Goal: Task Accomplishment & Management: Manage account settings

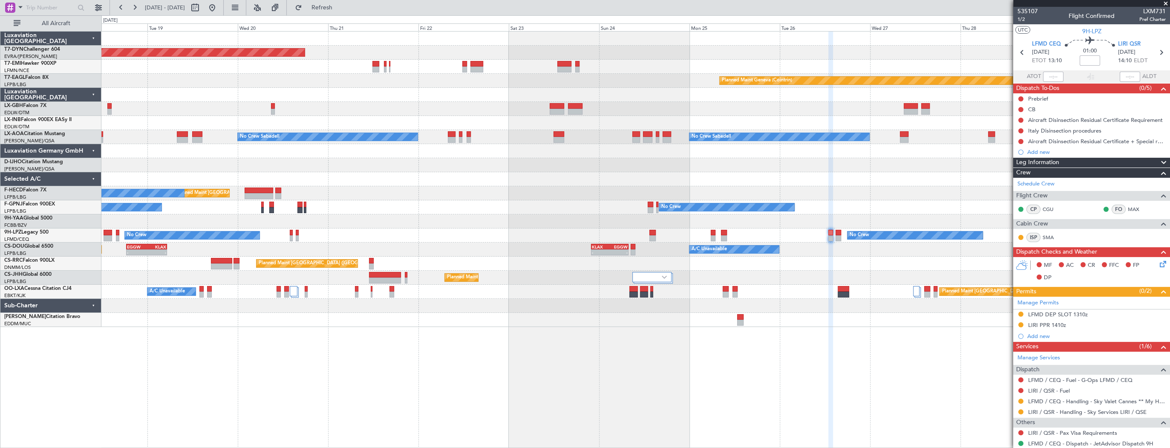
click at [732, 112] on div at bounding box center [635, 109] width 1068 height 14
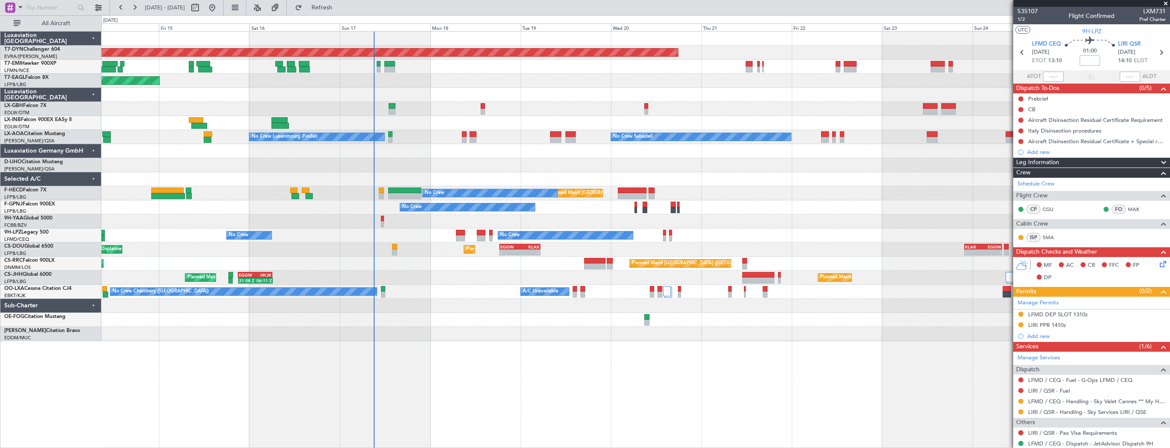
click at [601, 268] on div "Planned Maint Basel-Mulhouse Planned Maint Geneva (Cointrin) Planned Maint New …" at bounding box center [635, 186] width 1068 height 309
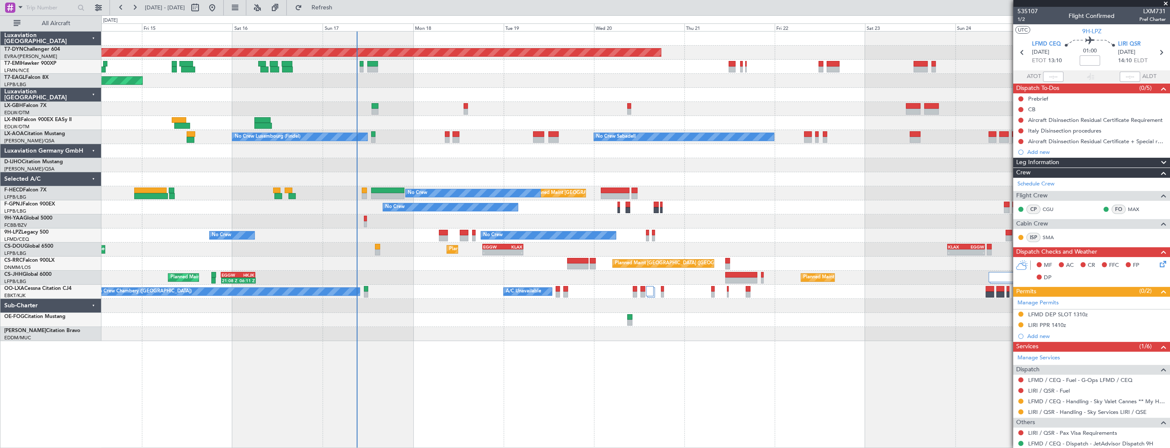
click at [231, 203] on div "Planned Maint Basel-Mulhouse Planned Maint New York (Teterboro) Planned Maint G…" at bounding box center [635, 186] width 1068 height 309
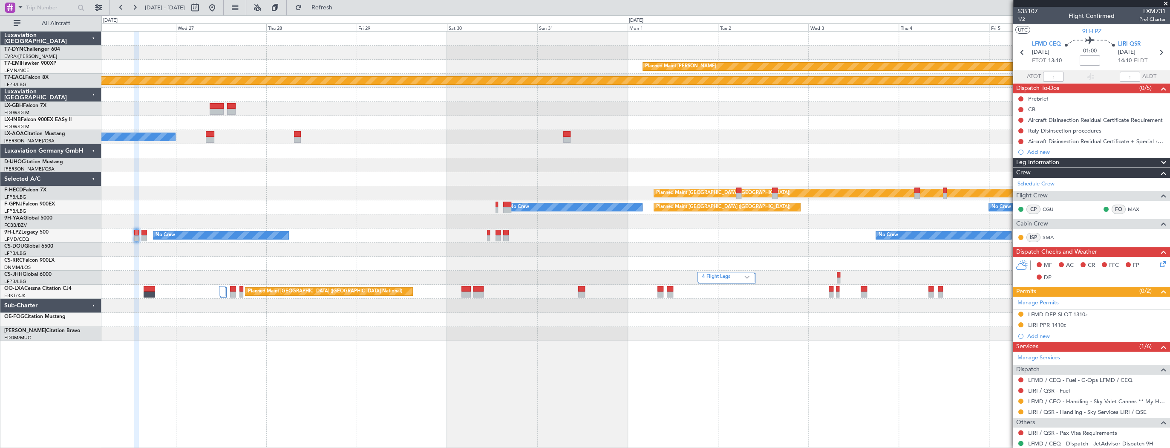
click at [340, 191] on div "Planned Maint Chester Planned Maint Geneva (Cointrin) No Crew Sabadell No Crew …" at bounding box center [635, 186] width 1068 height 309
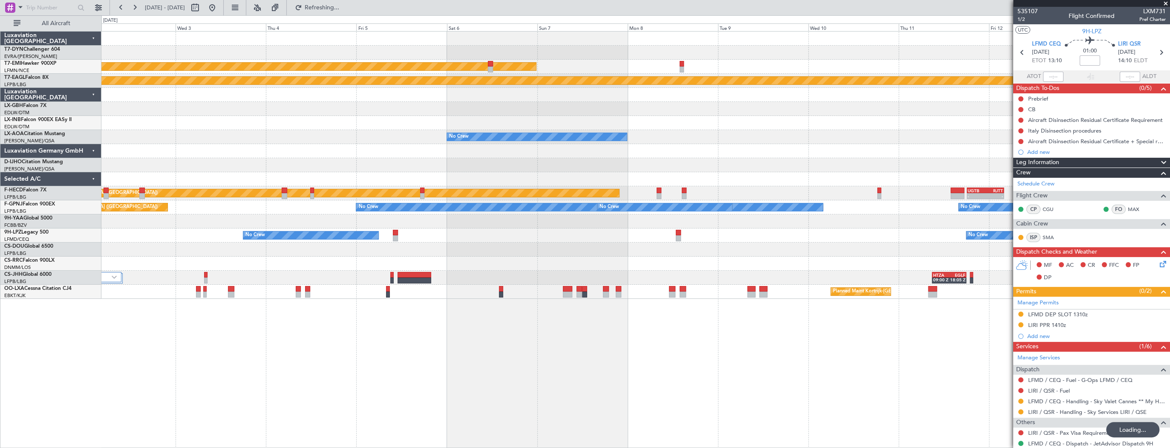
click at [453, 135] on div "No Crew No Crew Sabadell" at bounding box center [635, 137] width 1068 height 14
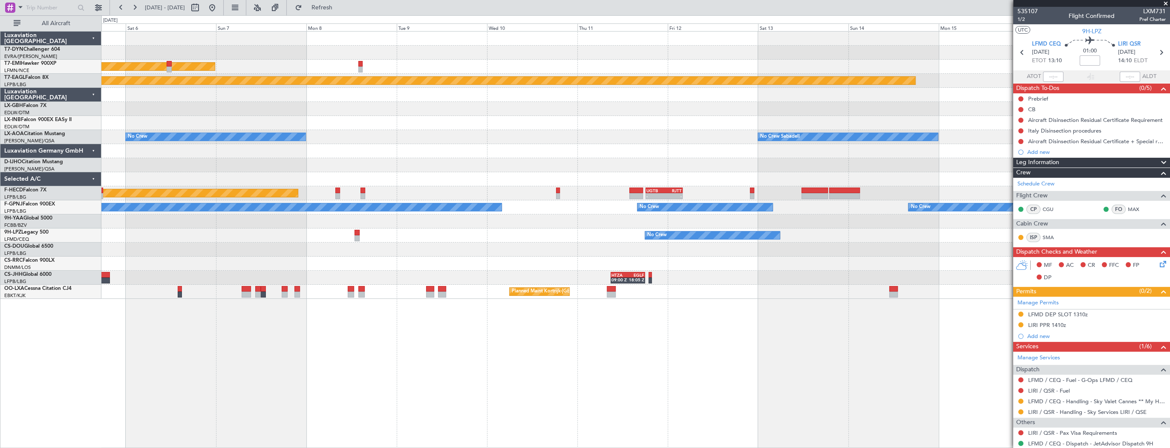
click at [724, 232] on div "No Crew No Crew" at bounding box center [635, 235] width 1068 height 14
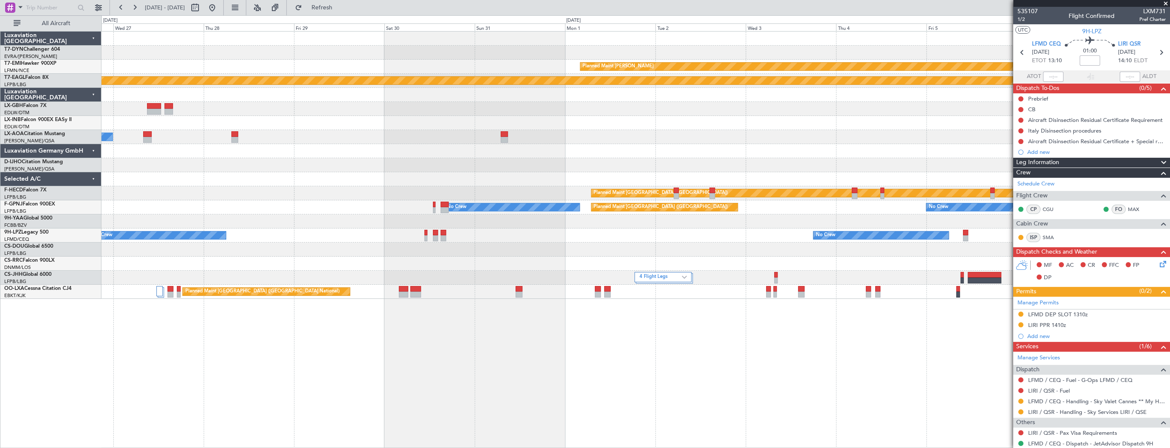
click at [720, 245] on div "A/C Unavailable KLAX 22:00 Z EGGW 07:55 Z - - Planned Maint Paris (Le Bourget)" at bounding box center [635, 249] width 1068 height 14
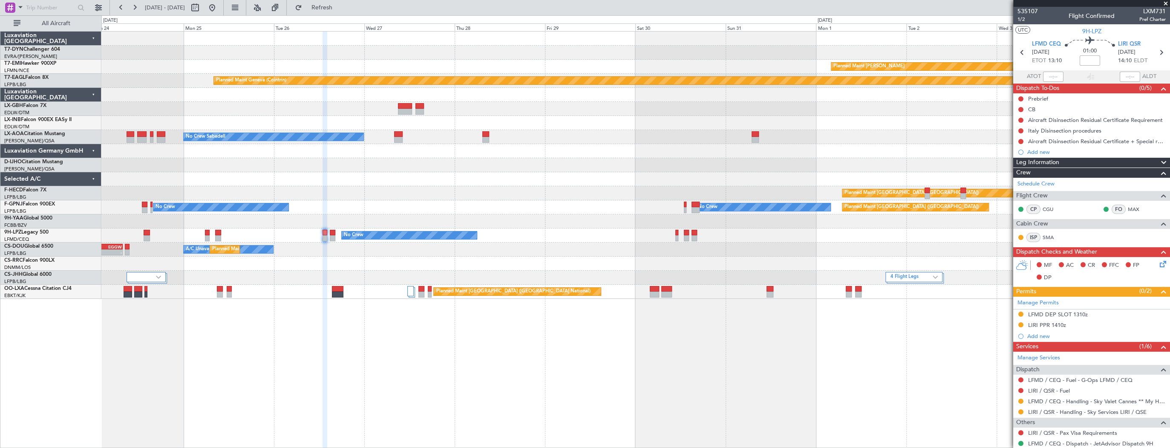
click at [643, 247] on div "A/C Unavailable Planned Maint Paris (Le Bourget) KLAX 22:00 Z EGGW 07:55 Z - -" at bounding box center [635, 249] width 1068 height 14
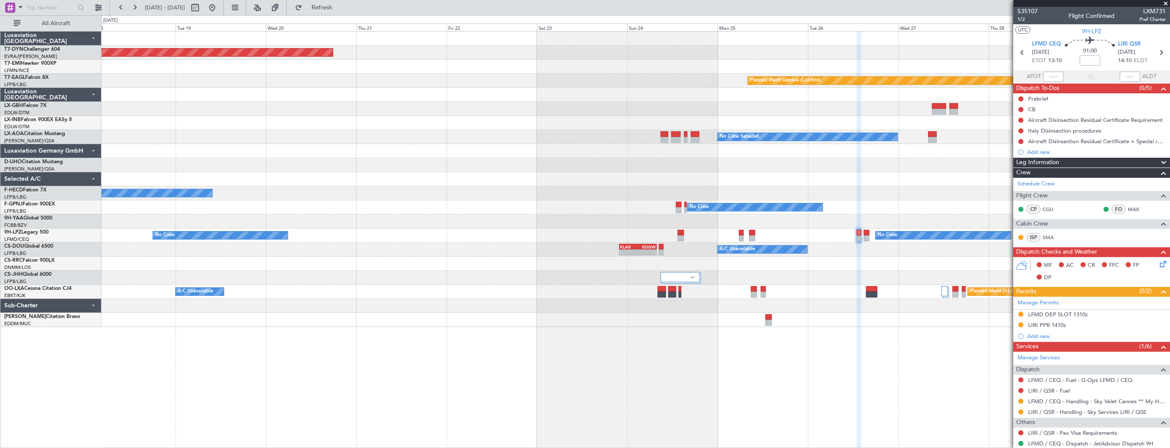
click at [779, 238] on div "No Crew No Crew" at bounding box center [635, 235] width 1068 height 14
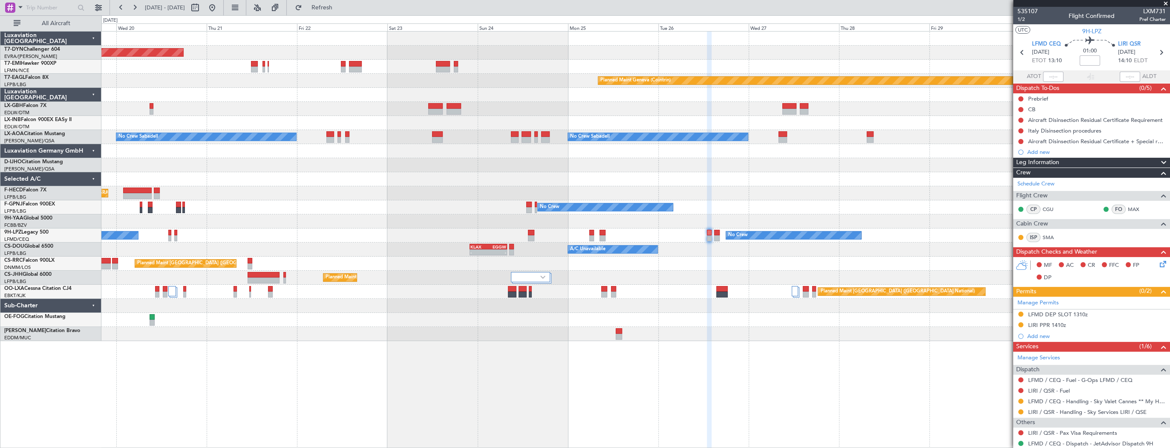
click at [327, 167] on div "Planned Maint Basel-Mulhouse Planned Maint Chester Planned Maint Geneva (Cointr…" at bounding box center [635, 186] width 1068 height 309
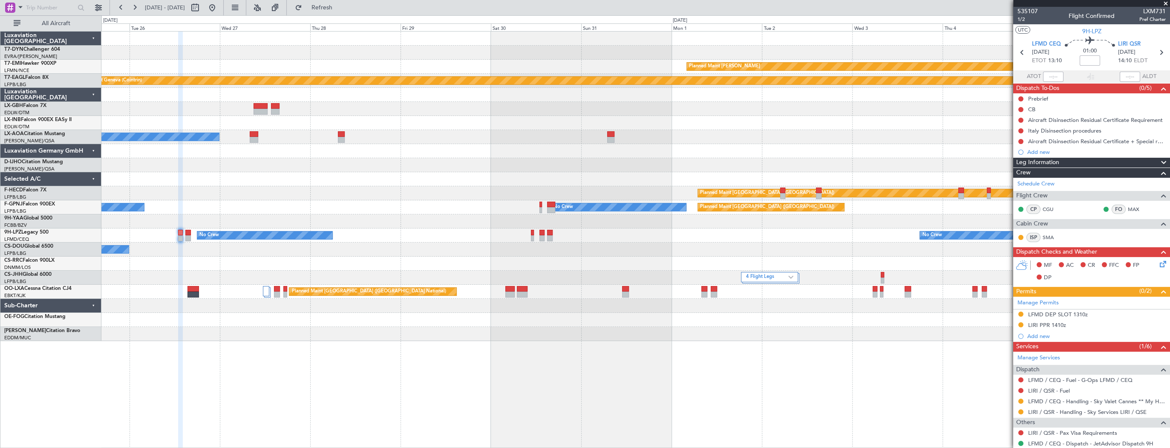
click at [278, 167] on div "Planned Maint Chester Planned Maint Geneva (Cointrin) No Crew Sabadell No Crew …" at bounding box center [635, 186] width 1068 height 309
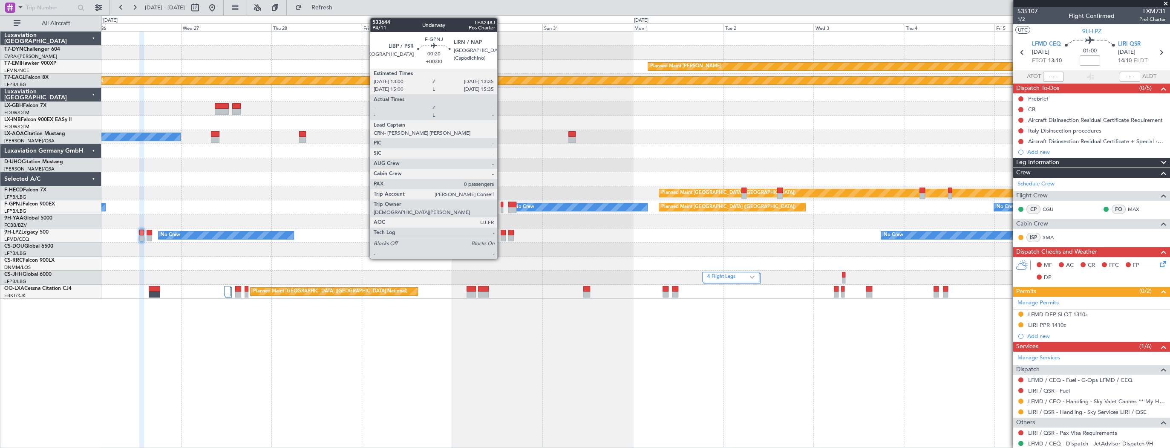
click at [501, 206] on div at bounding box center [502, 205] width 3 height 6
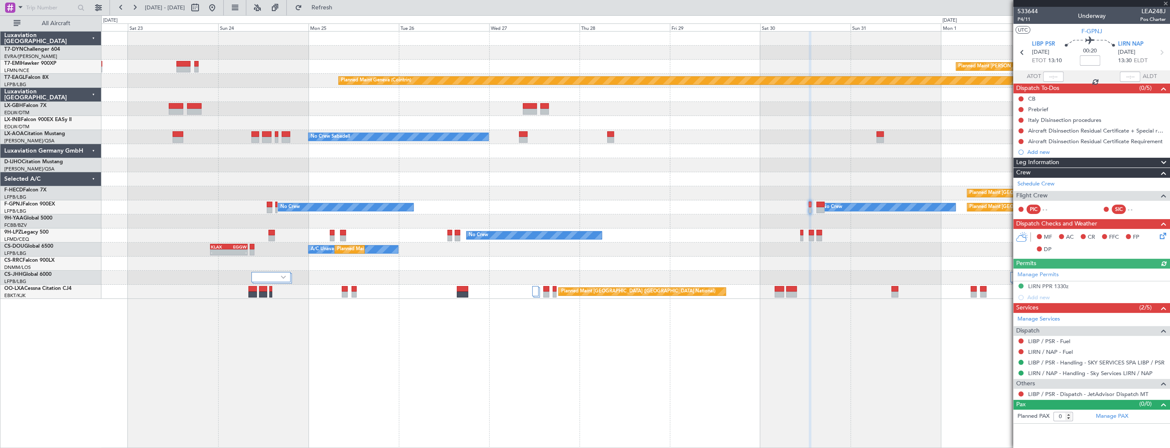
click at [645, 209] on div "No Crew Planned Maint Paris (Le Bourget) No Crew No Crew" at bounding box center [635, 207] width 1068 height 14
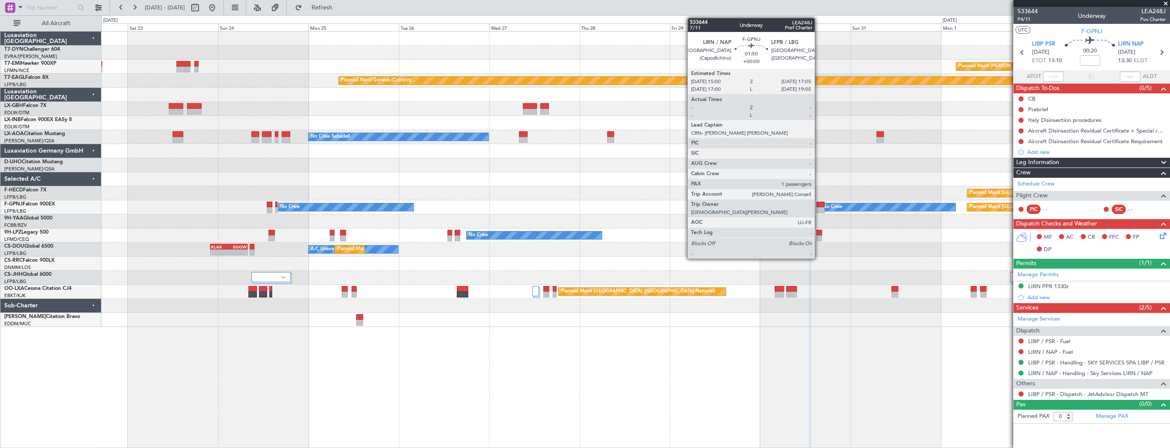
click at [818, 206] on div at bounding box center [820, 205] width 8 height 6
type input "1"
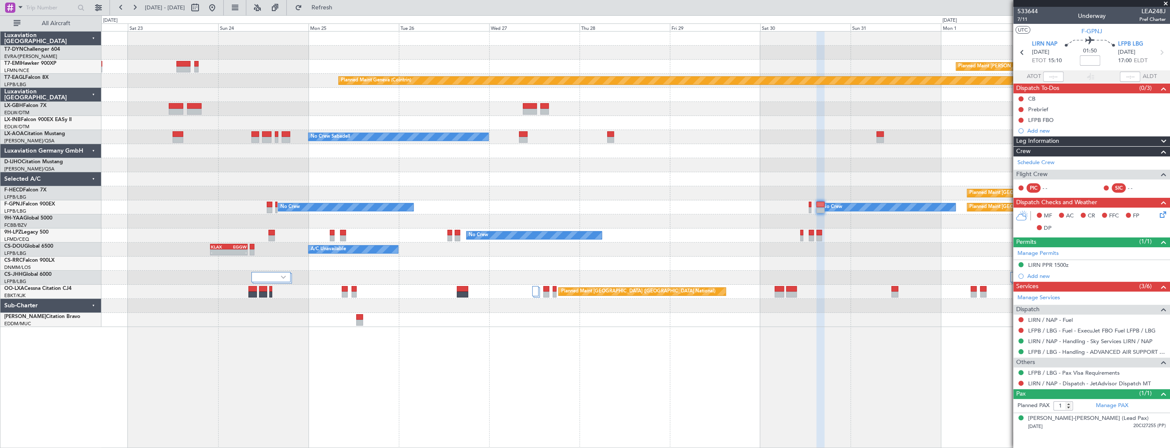
click at [456, 211] on div "No Crew Planned Maint Paris (Le Bourget) No Crew No Crew" at bounding box center [635, 207] width 1068 height 14
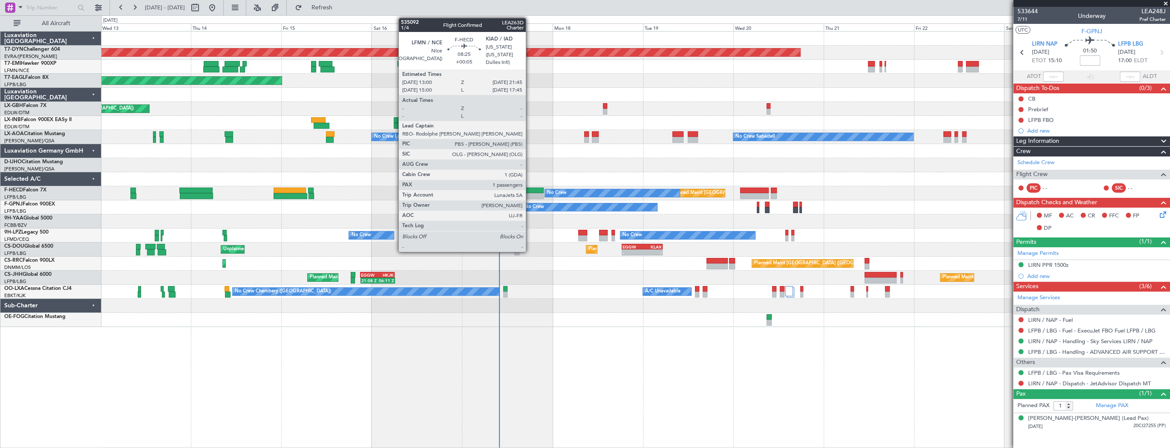
click at [530, 190] on div at bounding box center [526, 190] width 33 height 6
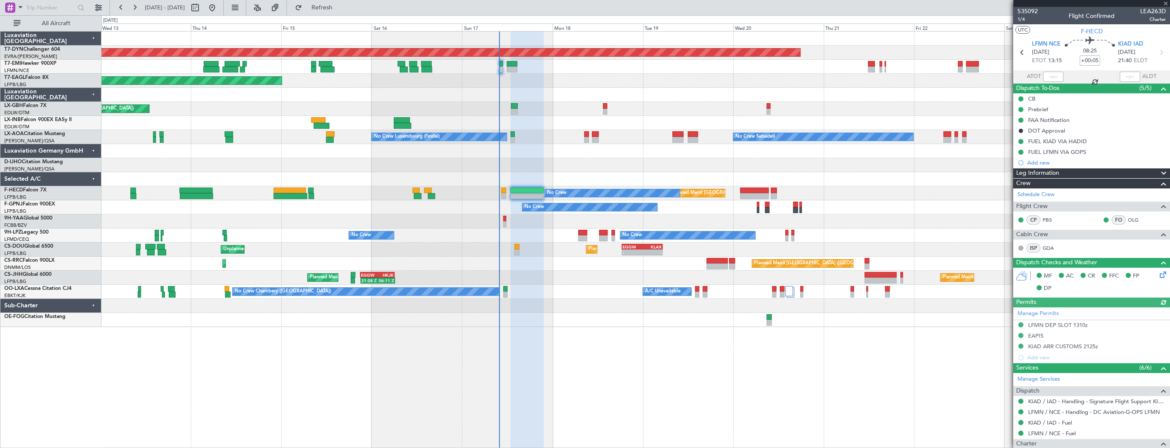
scroll to position [116, 0]
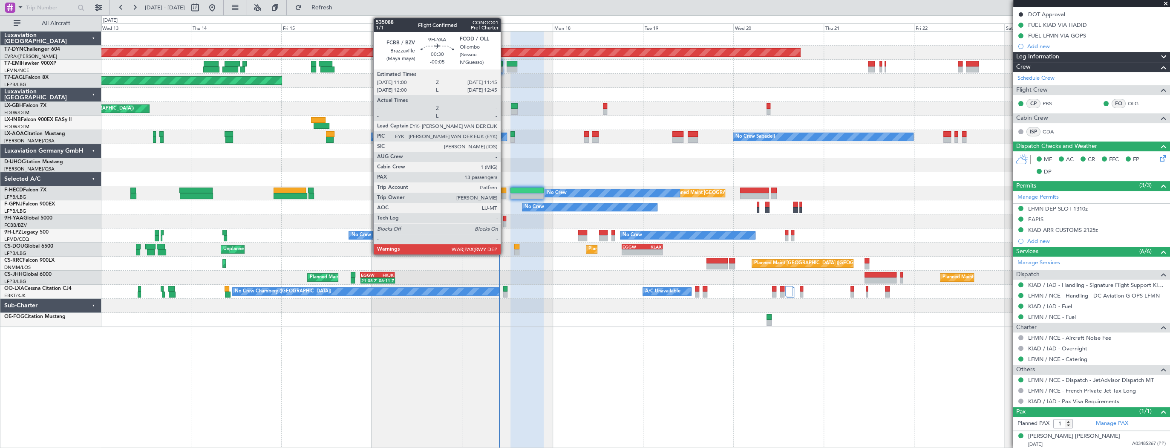
click at [504, 218] on div at bounding box center [504, 219] width 3 height 6
type input "-00:05"
type input "13"
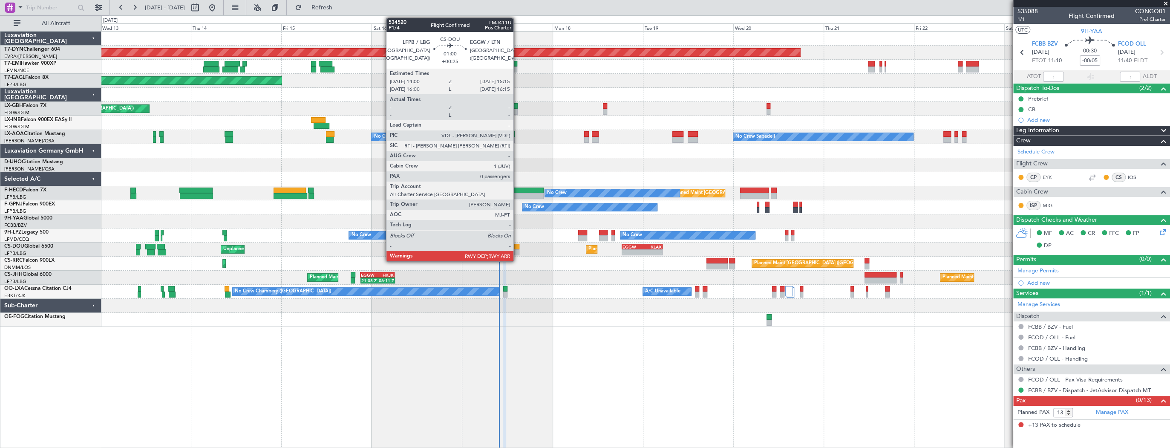
click at [517, 247] on div at bounding box center [516, 247] width 5 height 6
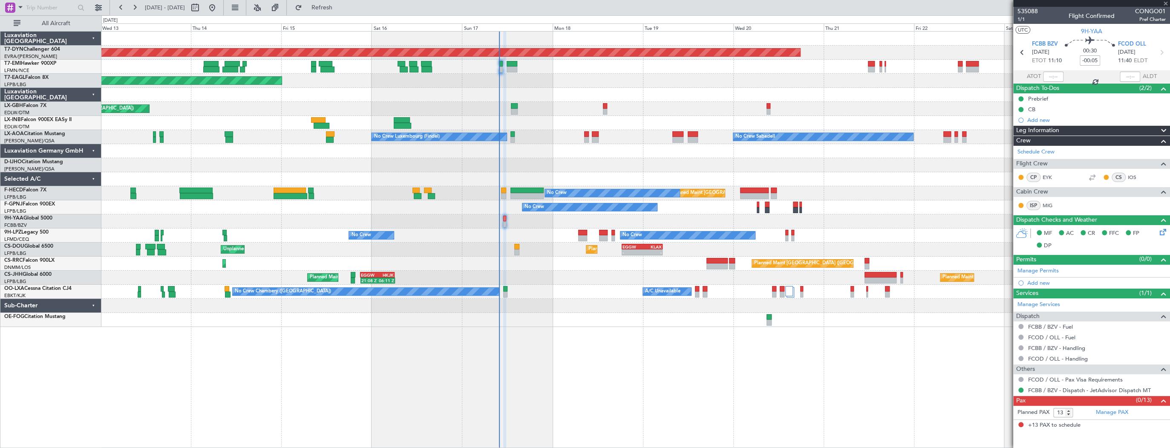
type input "+00:25"
type input "0"
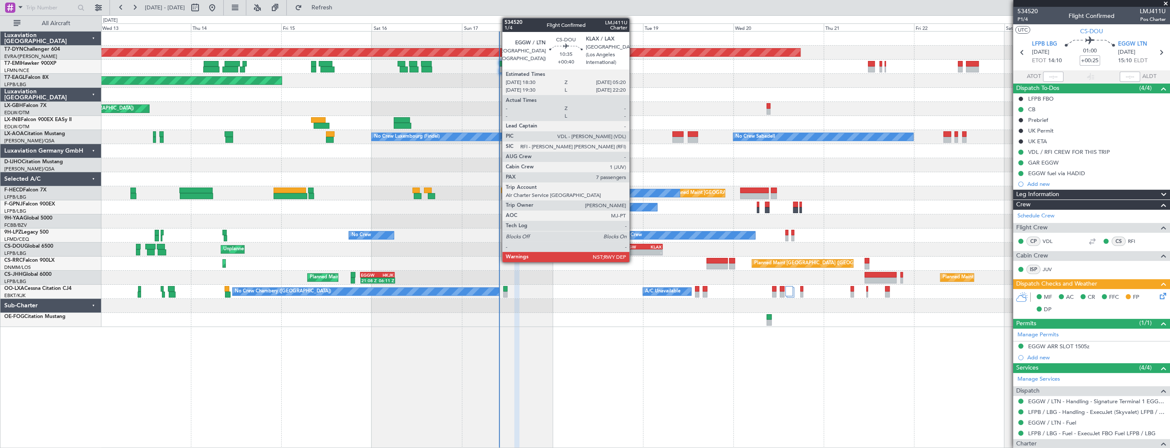
click at [633, 245] on div "EGGW" at bounding box center [632, 246] width 20 height 5
type input "+00:40"
type input "7"
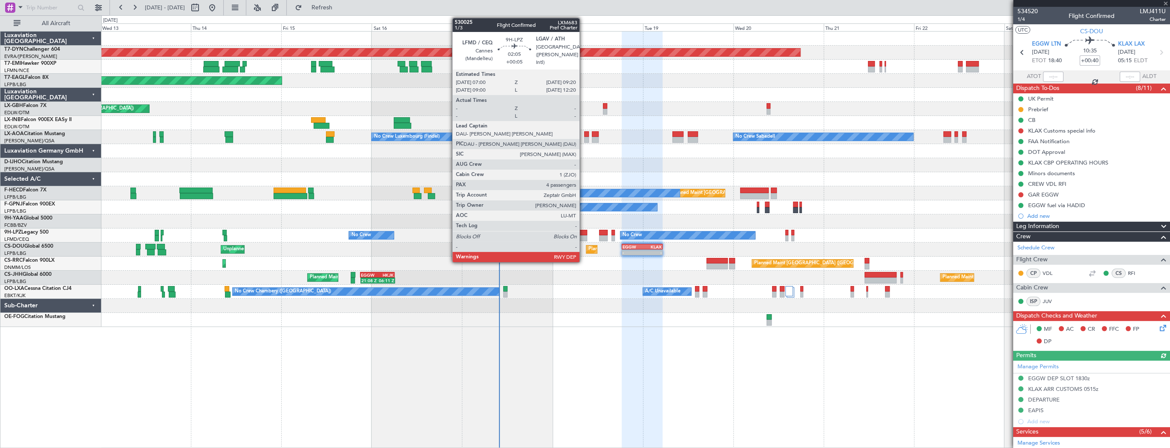
click at [583, 236] on div at bounding box center [582, 238] width 9 height 6
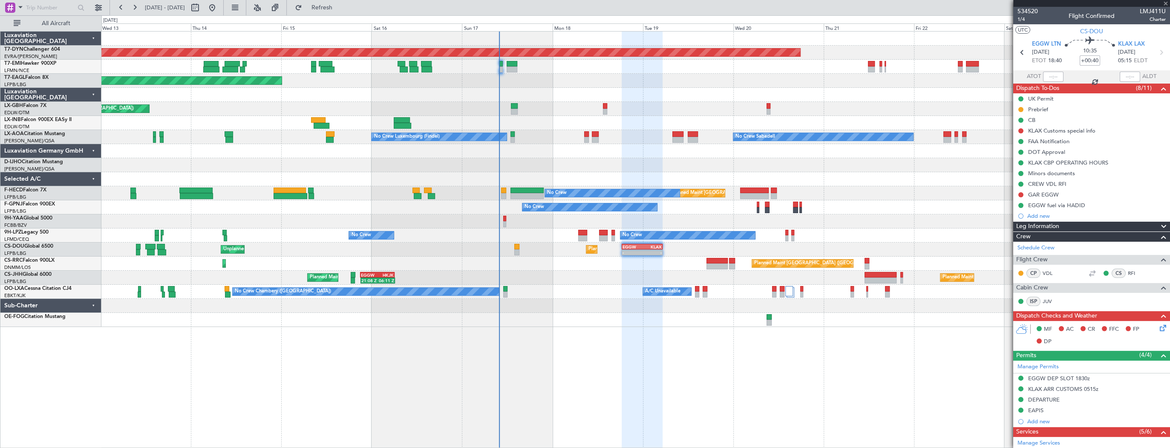
type input "+00:05"
type input "4"
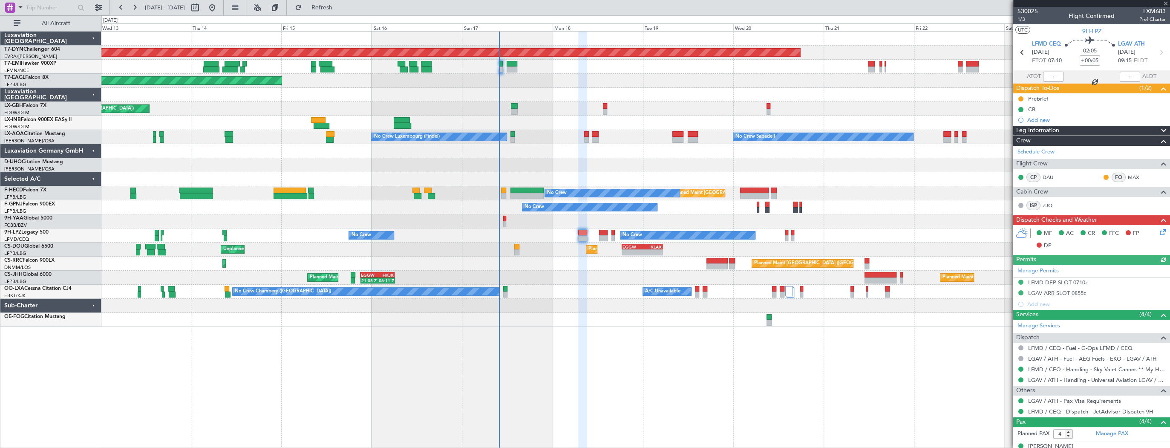
scroll to position [68, 0]
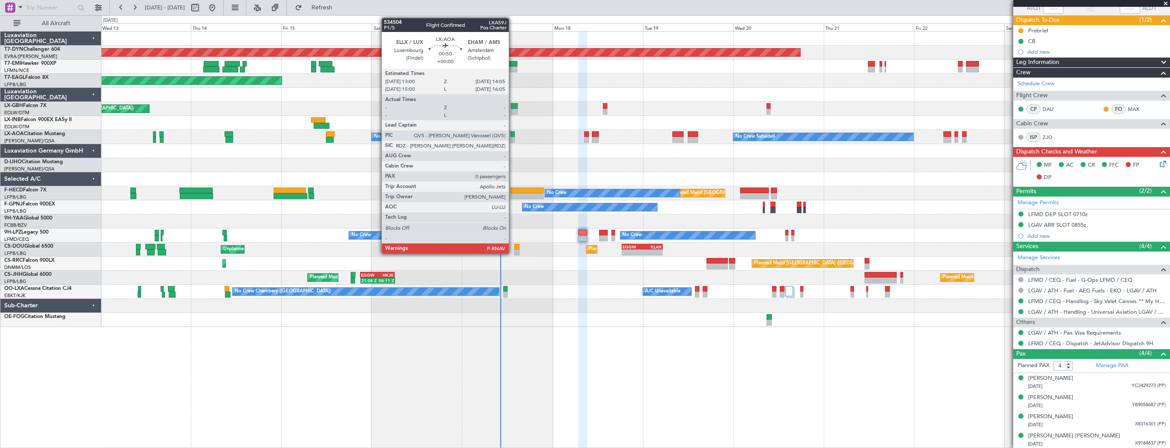
click at [513, 134] on div at bounding box center [512, 134] width 4 height 6
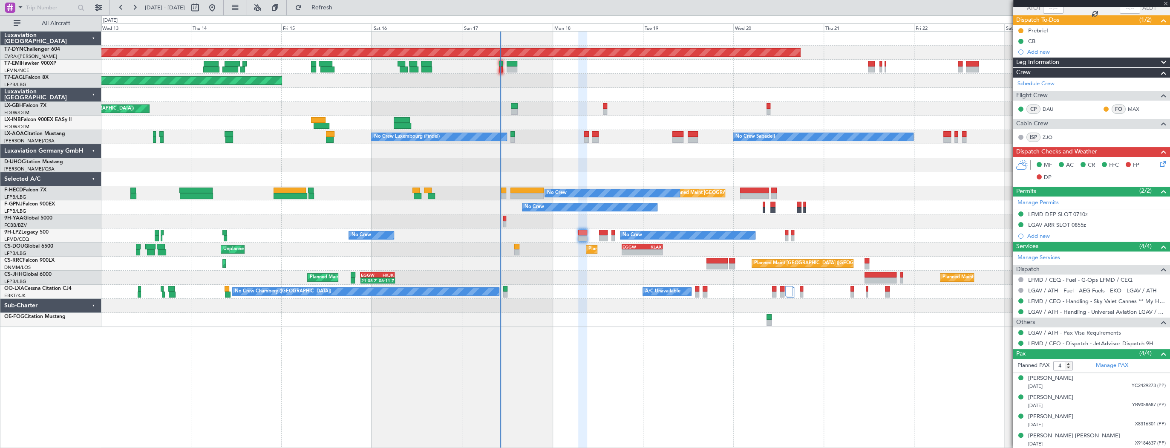
type input "0"
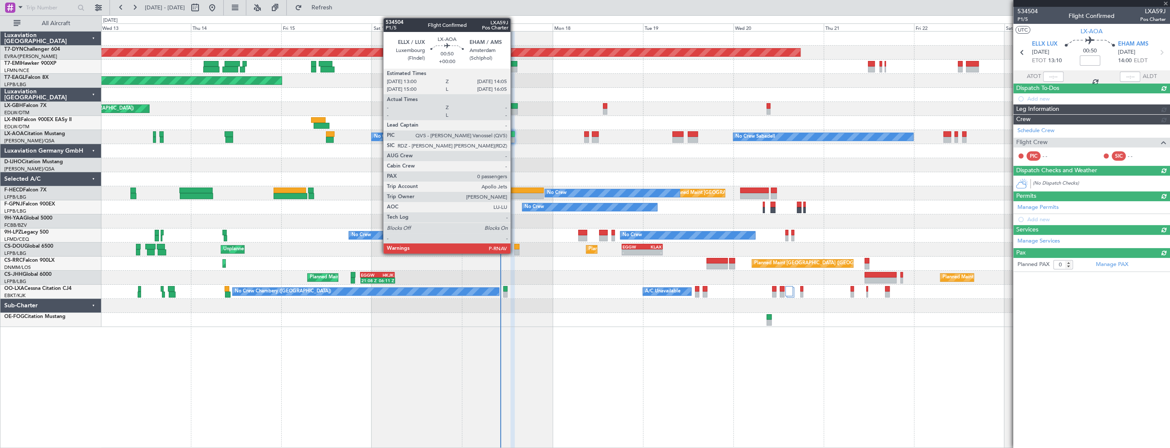
scroll to position [0, 0]
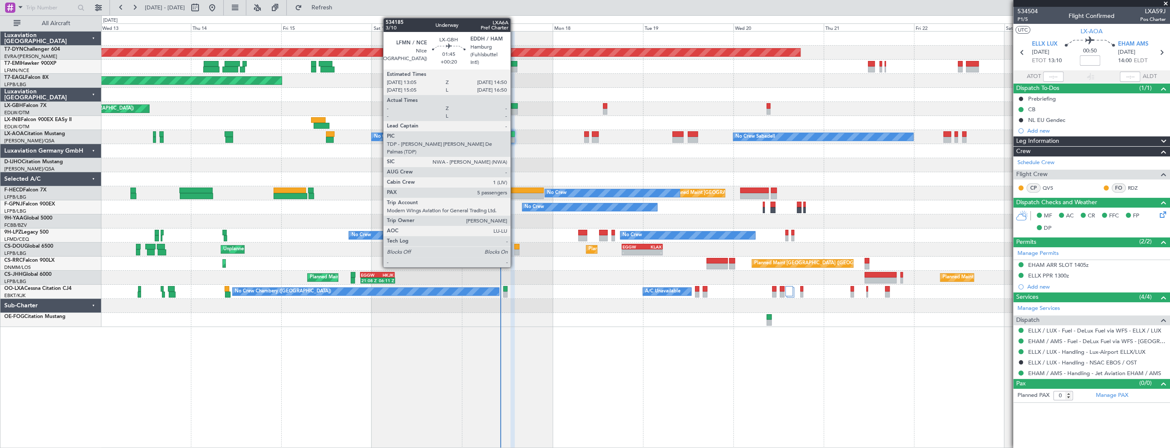
click at [514, 111] on div at bounding box center [514, 112] width 7 height 6
type input "+00:20"
type input "5"
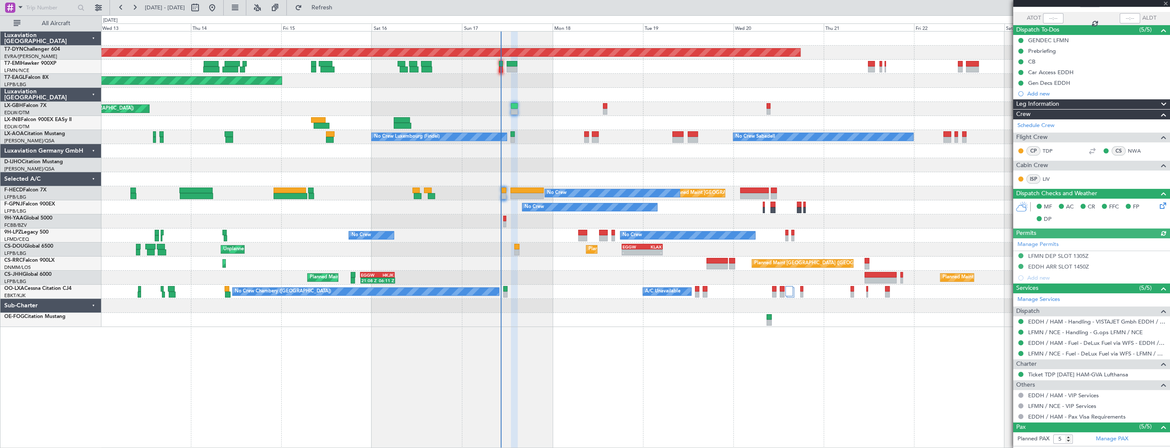
scroll to position [102, 0]
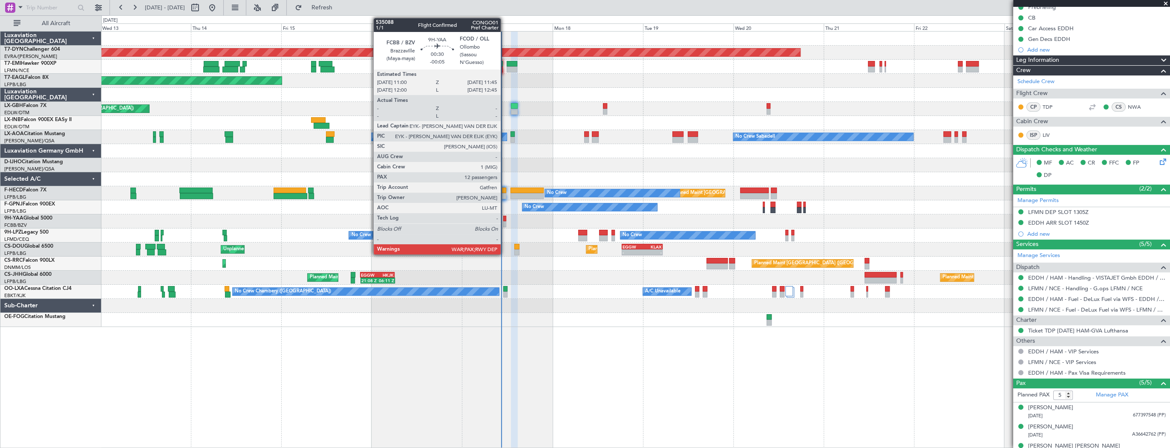
click at [504, 219] on div at bounding box center [504, 219] width 3 height 6
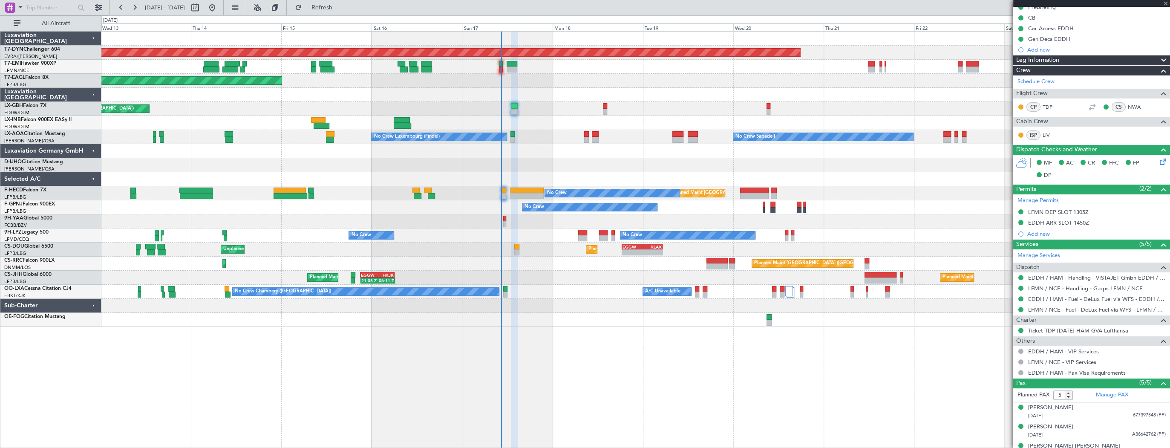
type input "-00:05"
type input "13"
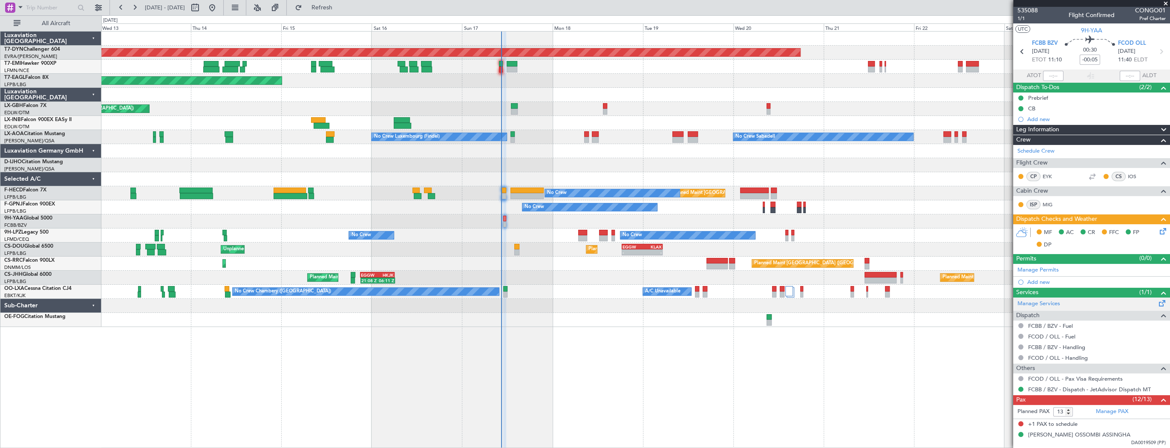
scroll to position [0, 0]
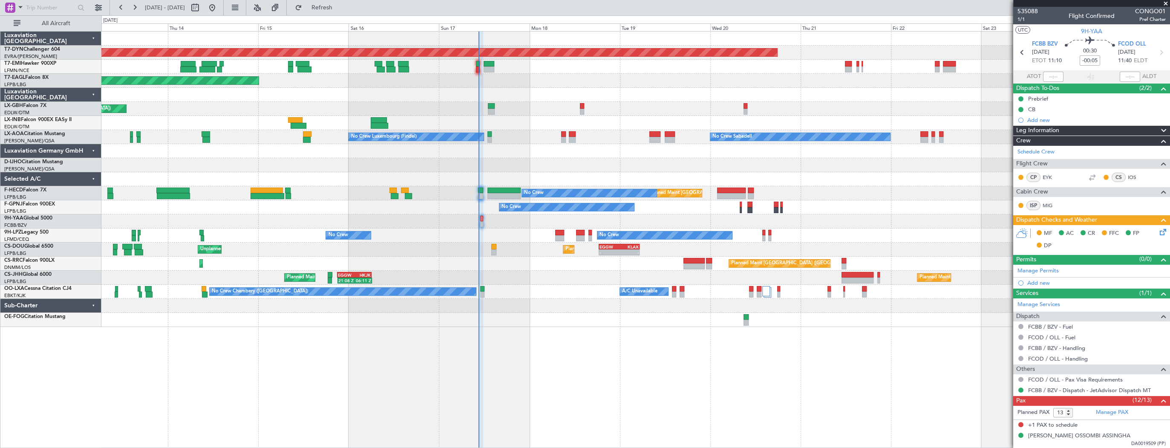
click at [487, 222] on div at bounding box center [635, 221] width 1068 height 14
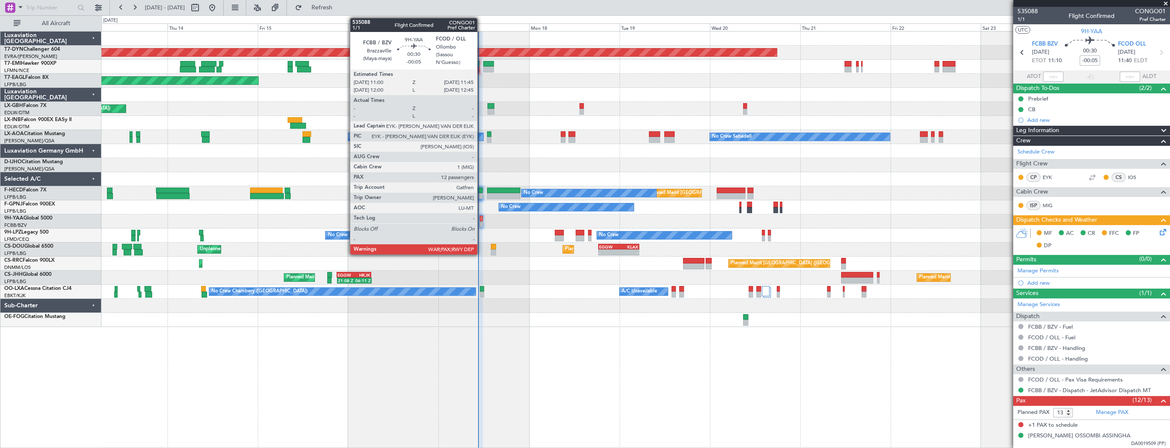
click at [481, 217] on div at bounding box center [481, 219] width 3 height 6
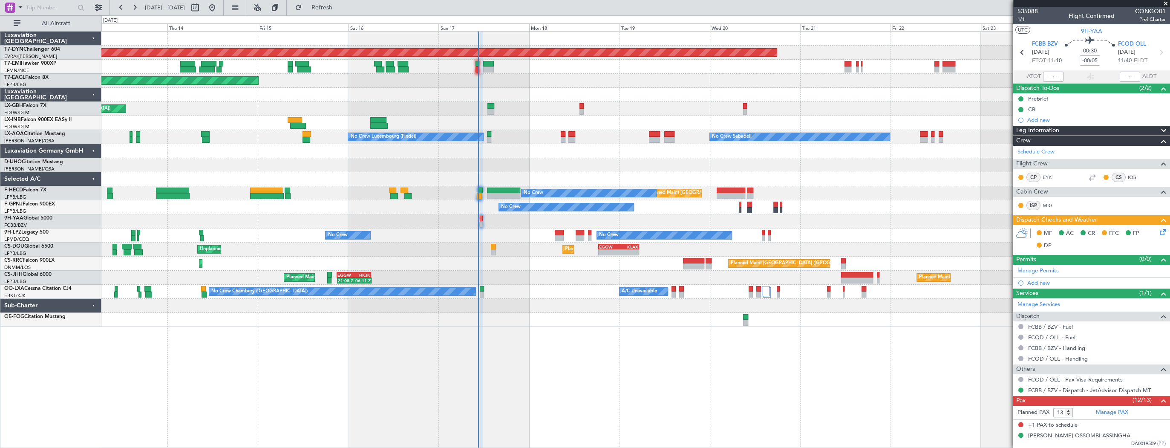
click at [1159, 229] on icon at bounding box center [1161, 230] width 7 height 7
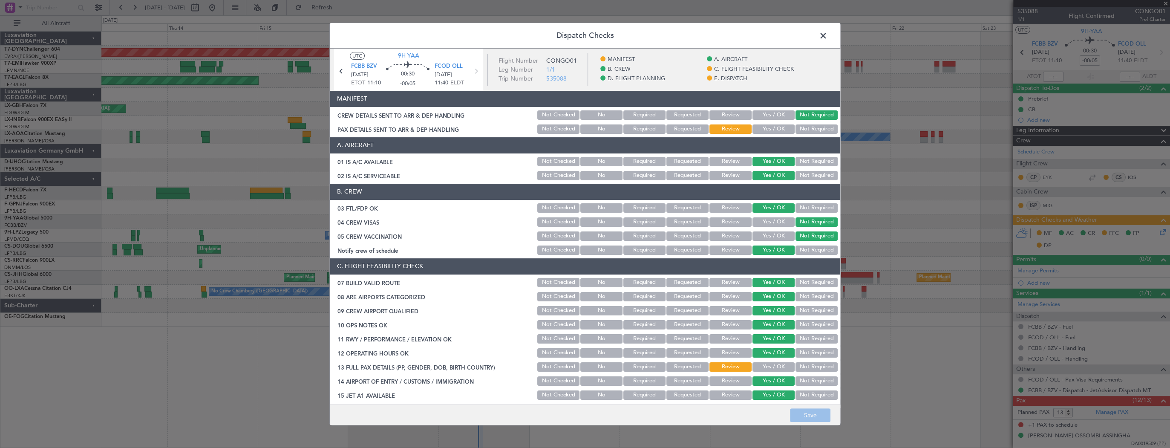
click at [765, 126] on button "Yes / OK" at bounding box center [773, 128] width 42 height 9
click at [815, 415] on button "Save" at bounding box center [810, 415] width 40 height 14
click at [827, 34] on span at bounding box center [827, 37] width 0 height 17
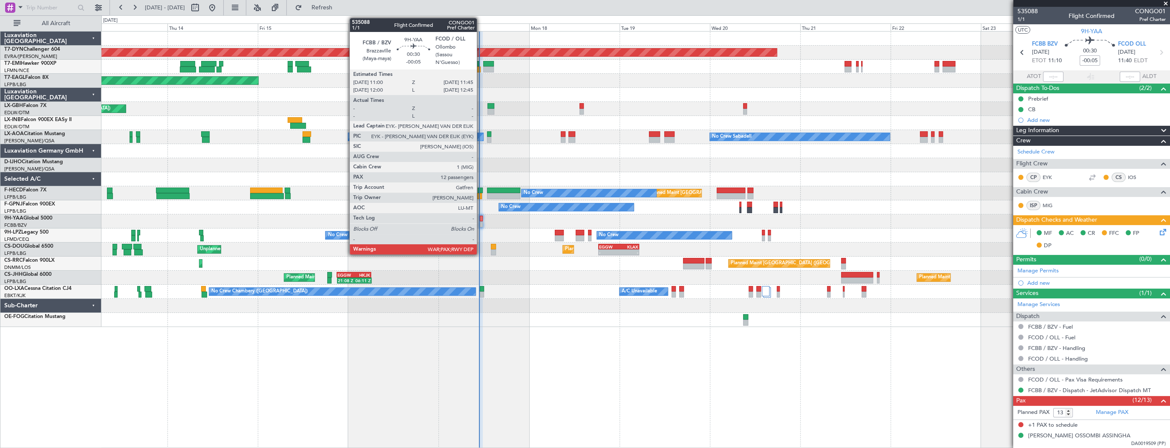
click at [481, 217] on div at bounding box center [481, 219] width 3 height 6
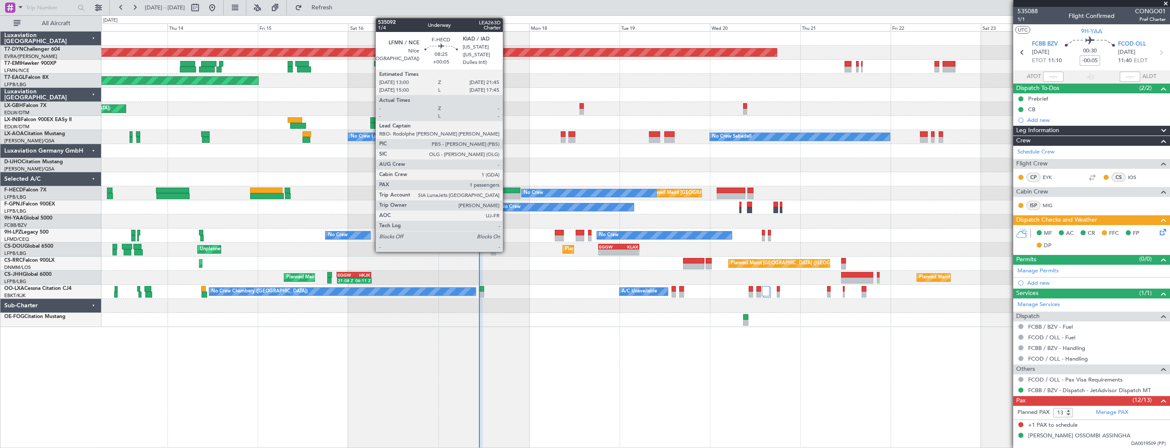
click at [507, 187] on div at bounding box center [503, 190] width 33 height 6
type input "+00:05"
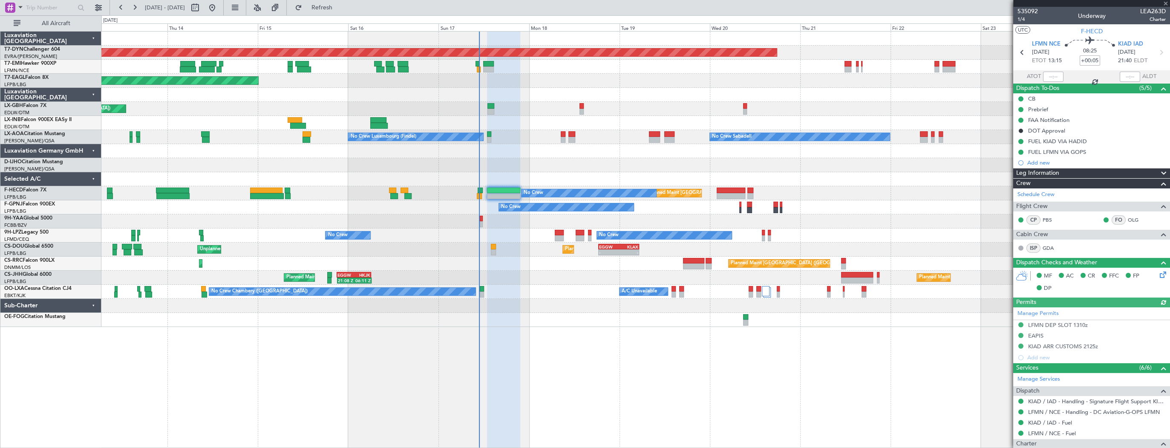
scroll to position [116, 0]
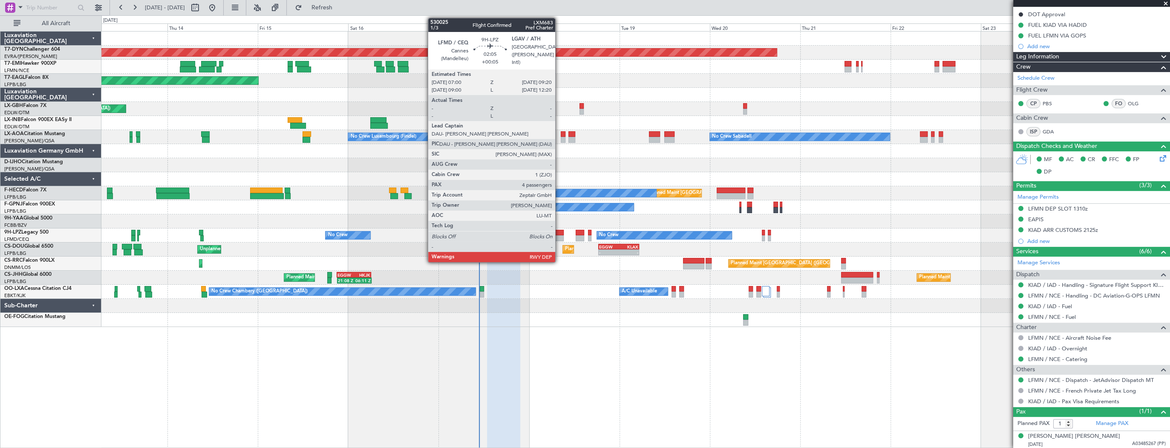
click at [559, 233] on div at bounding box center [559, 233] width 9 height 6
type input "4"
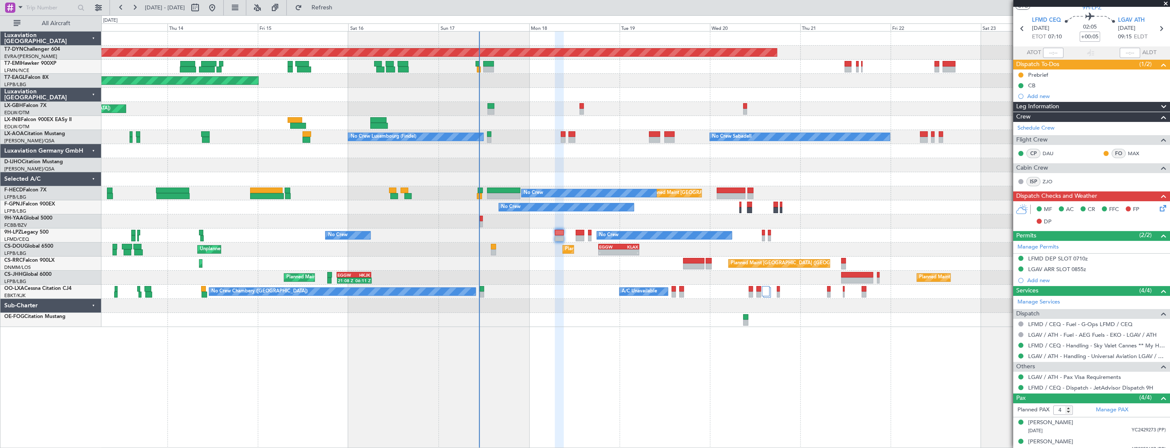
scroll to position [0, 0]
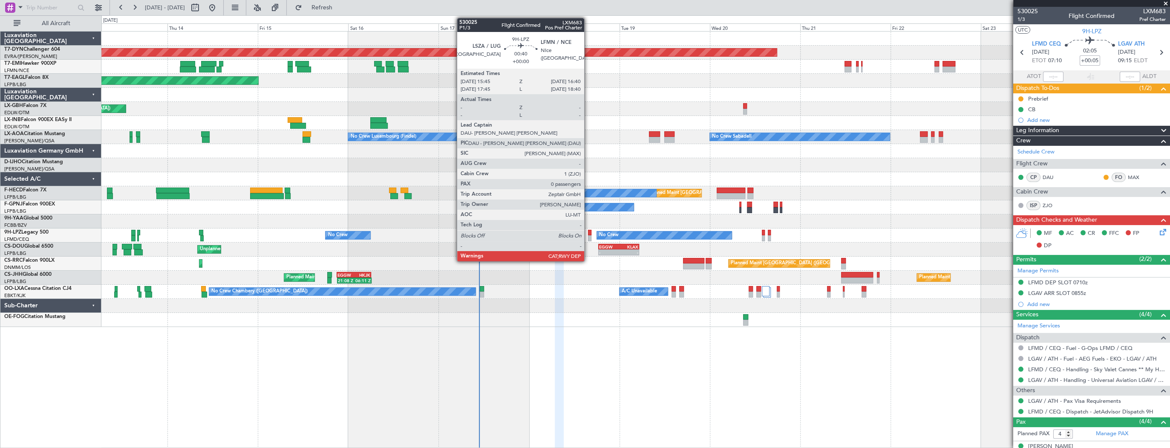
click at [588, 233] on div at bounding box center [590, 233] width 4 height 6
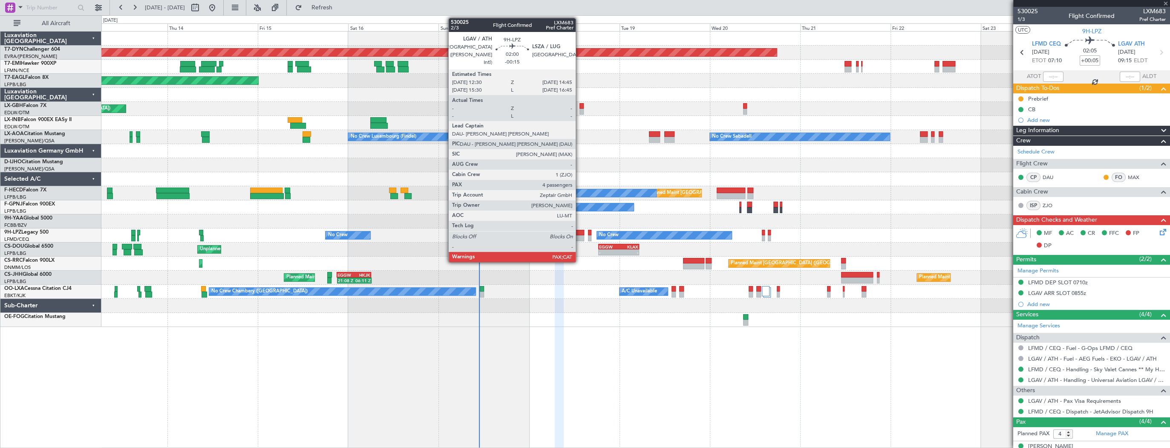
type input "0"
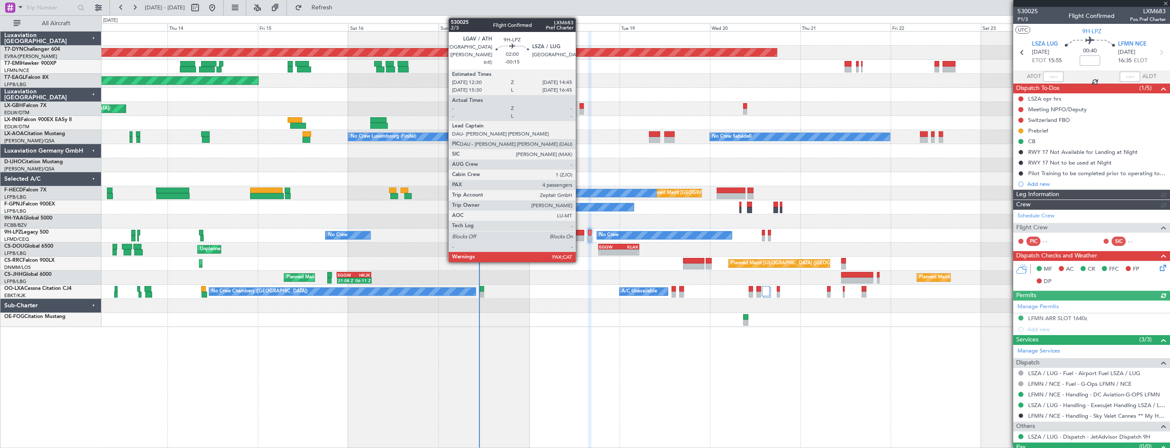
click at [579, 235] on div at bounding box center [580, 238] width 9 height 6
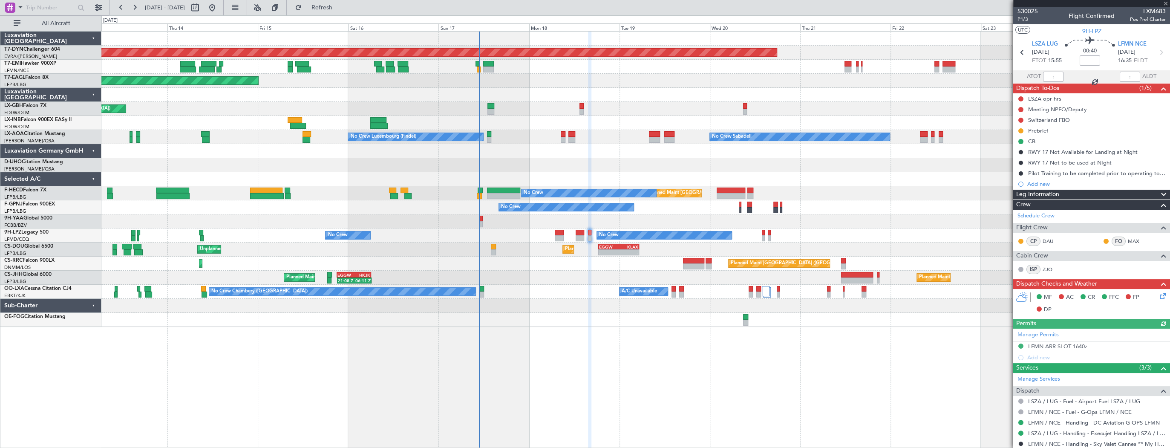
type input "-00:15"
type input "4"
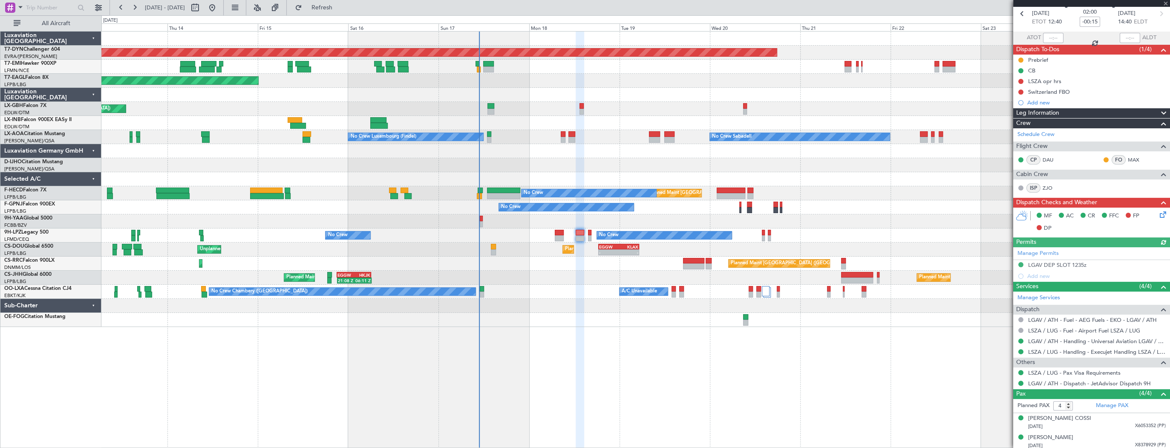
scroll to position [78, 0]
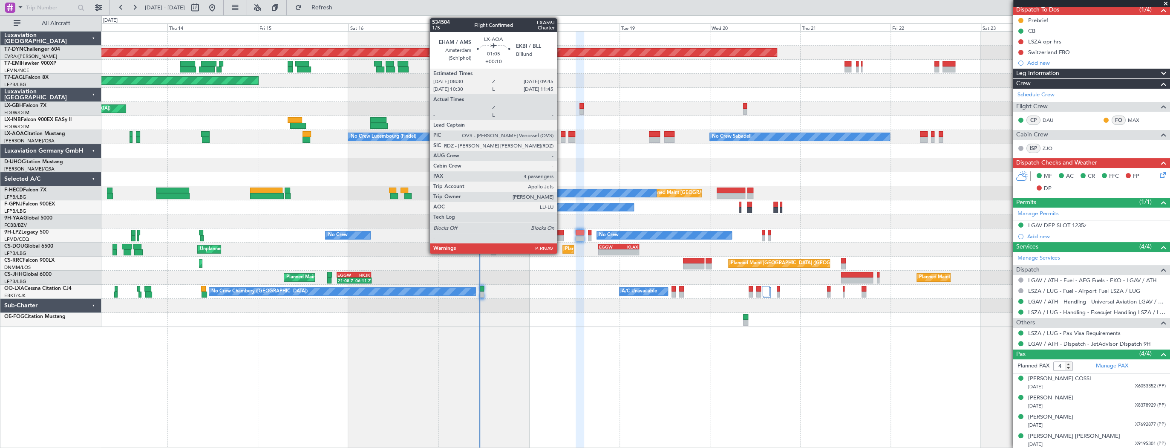
click at [561, 135] on div at bounding box center [563, 134] width 5 height 6
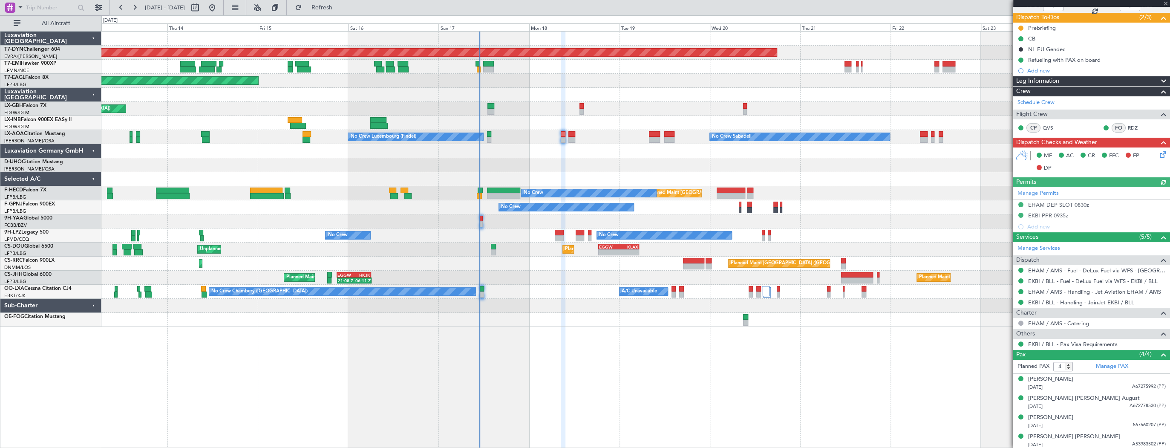
scroll to position [72, 0]
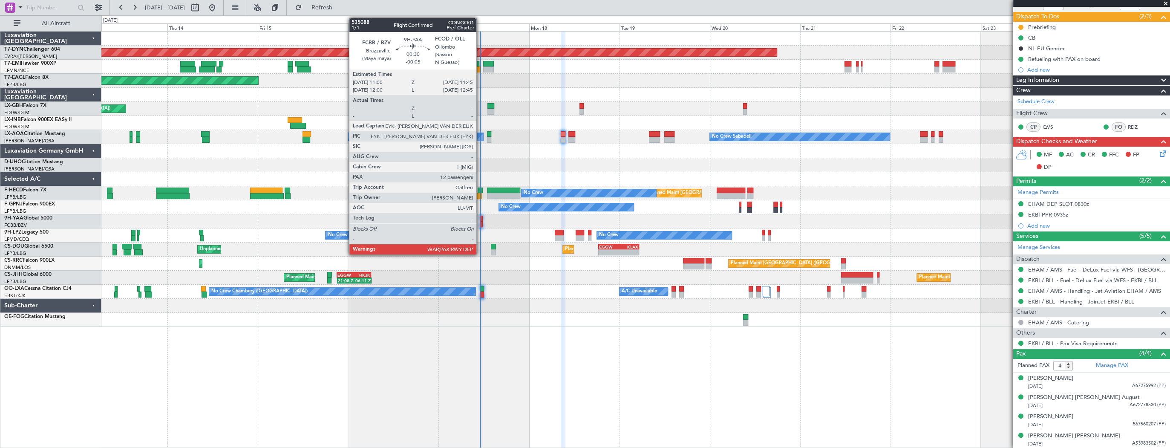
click at [480, 219] on div at bounding box center [481, 219] width 3 height 6
type input "-00:05"
type input "13"
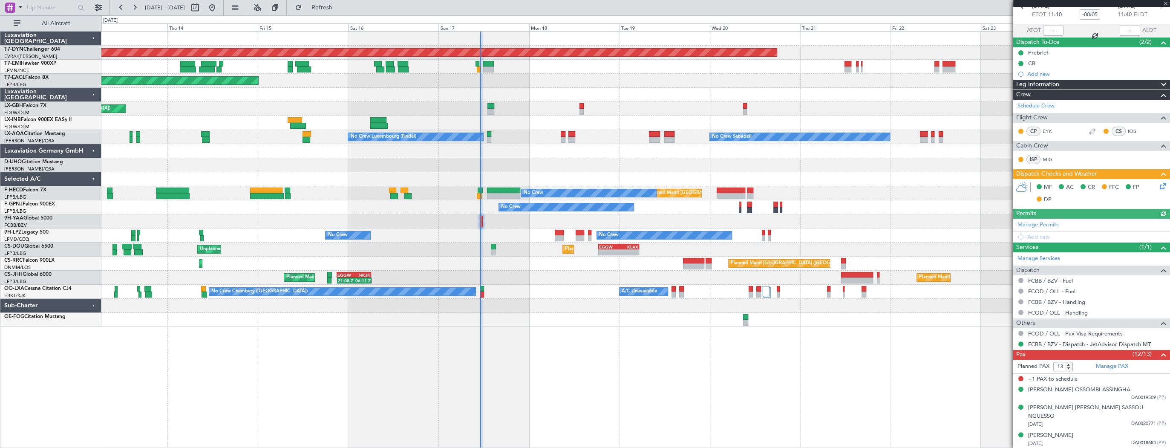
scroll to position [0, 0]
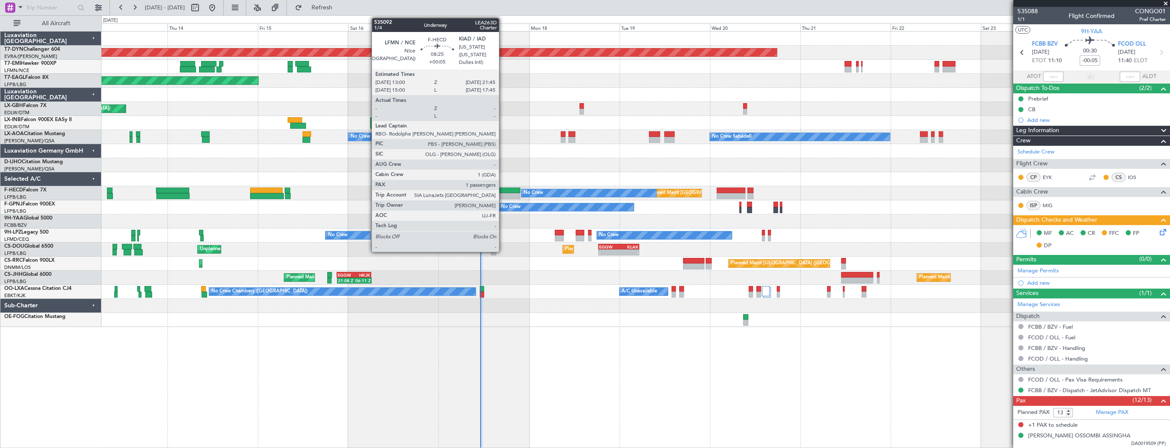
click at [503, 194] on div at bounding box center [503, 196] width 33 height 6
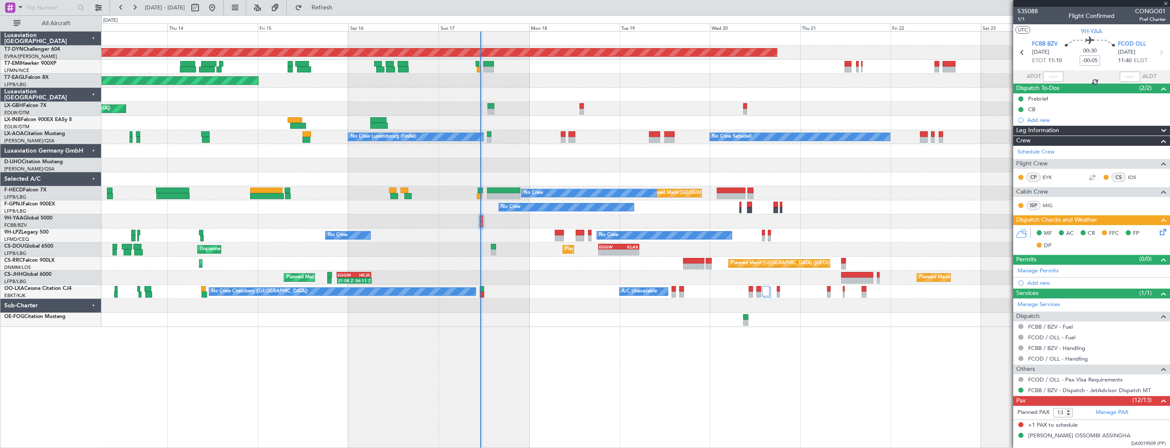
type input "+00:05"
type input "1"
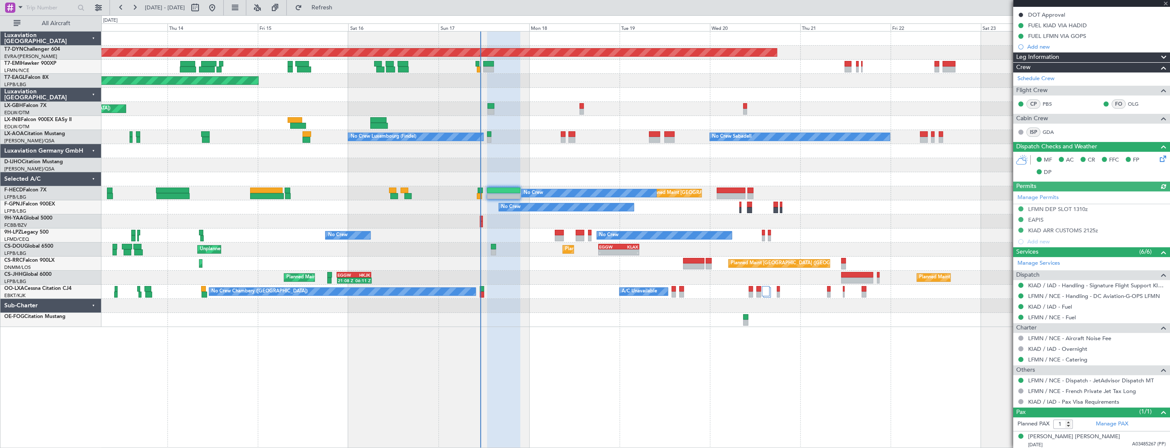
scroll to position [116, 0]
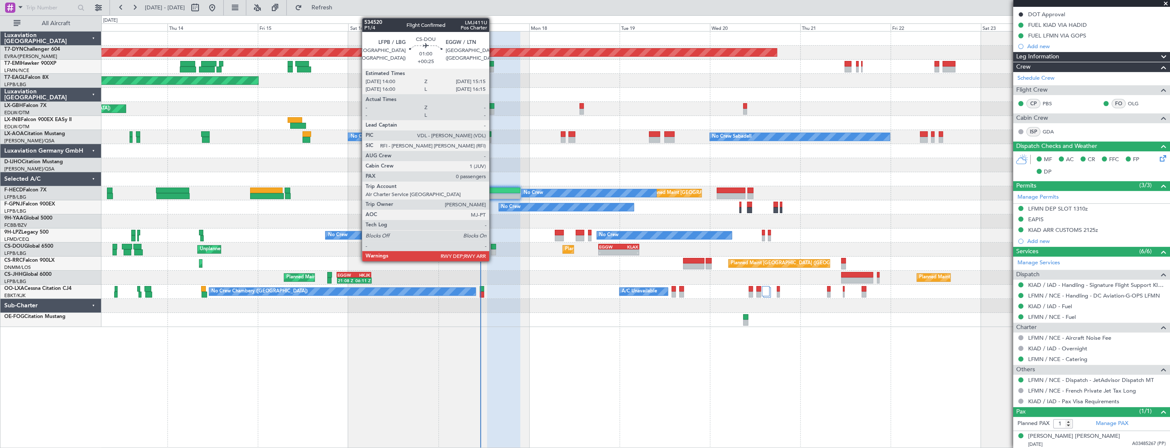
click at [493, 245] on div at bounding box center [493, 247] width 5 height 6
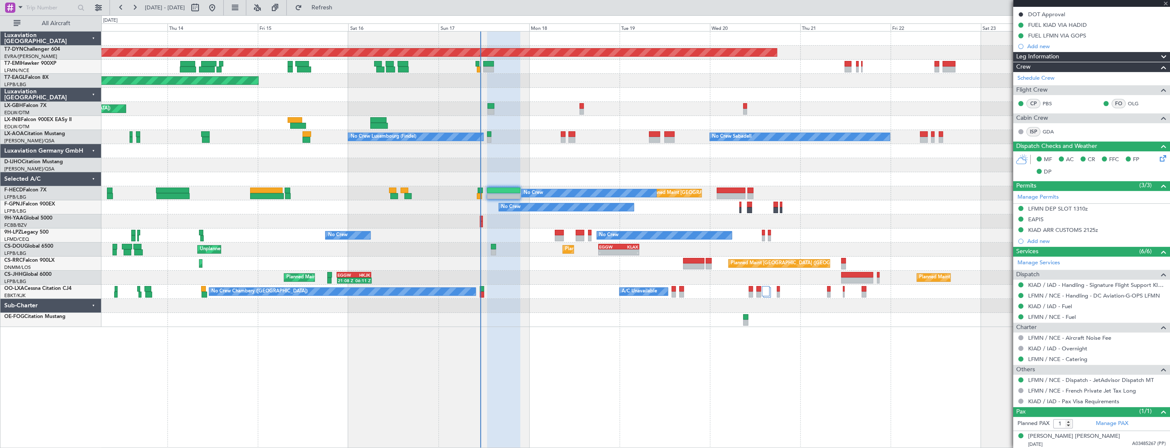
type input "+00:25"
type input "0"
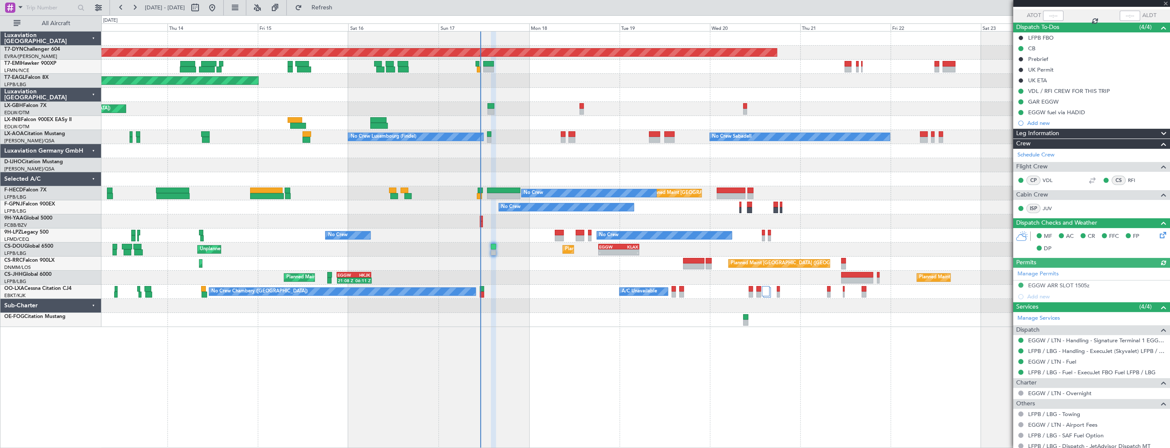
scroll to position [87, 0]
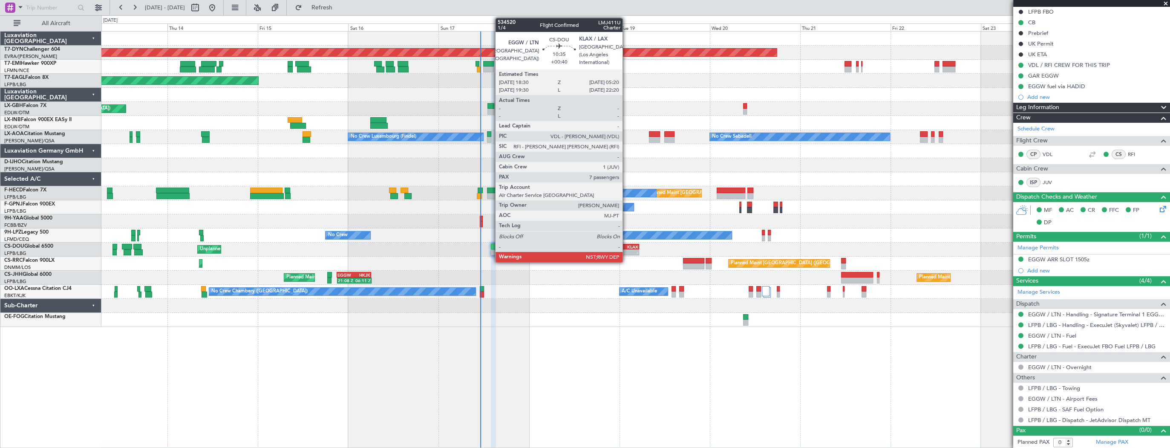
click at [626, 245] on div "KLAX" at bounding box center [629, 246] width 20 height 5
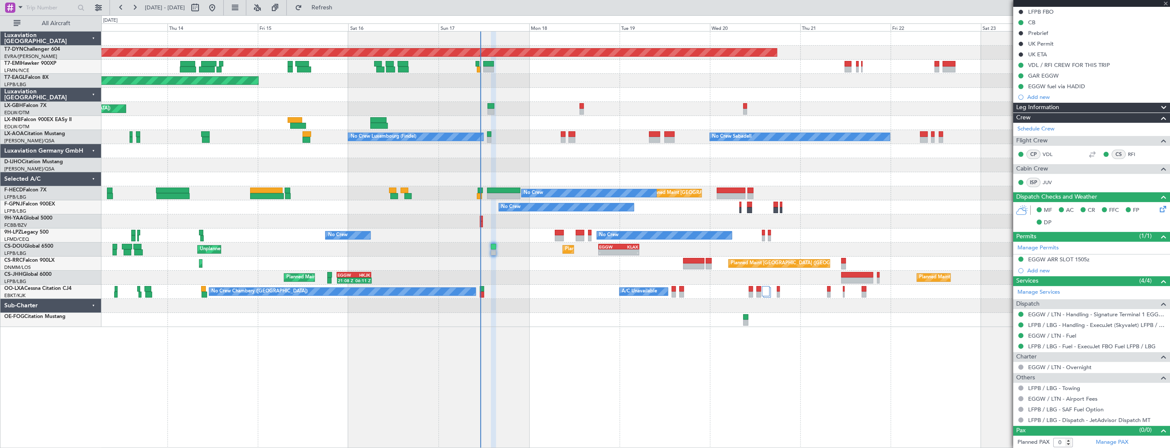
type input "+00:40"
type input "7"
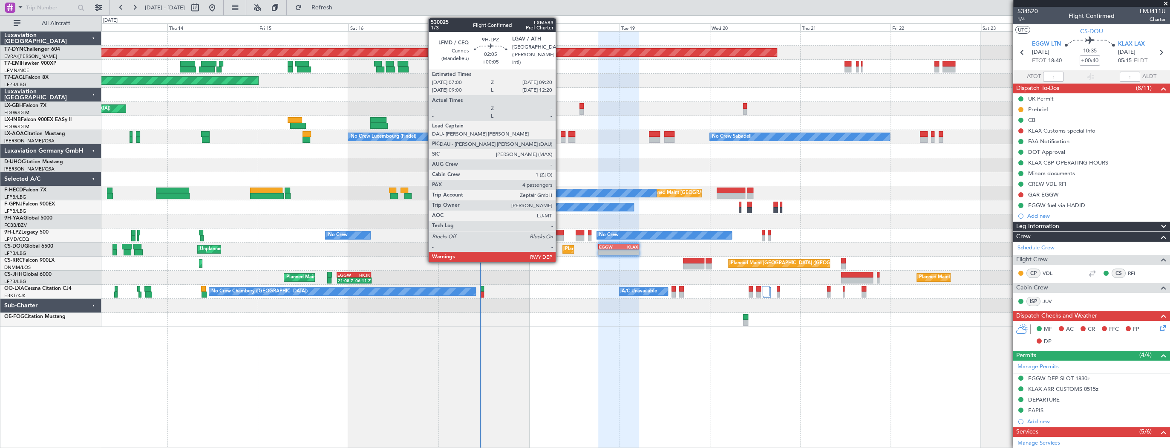
click at [559, 232] on div at bounding box center [559, 233] width 9 height 6
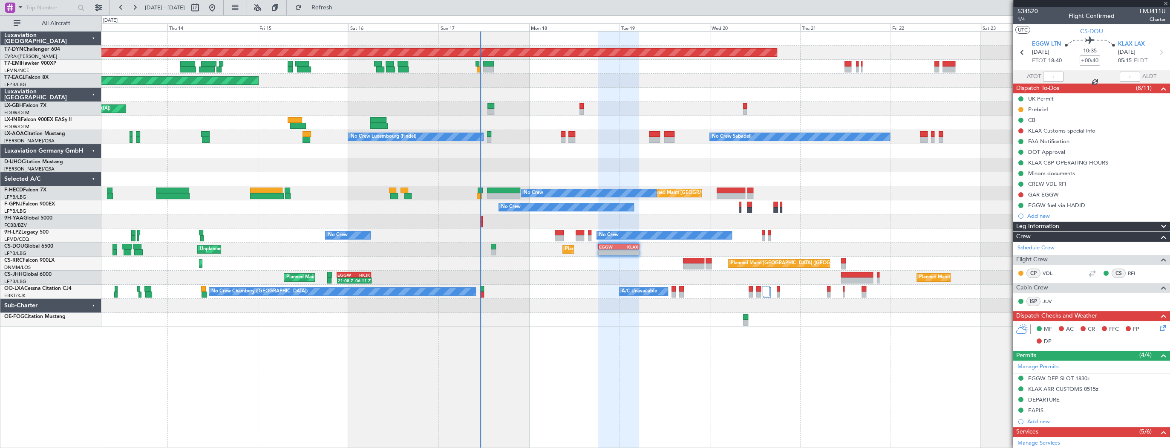
type input "+00:05"
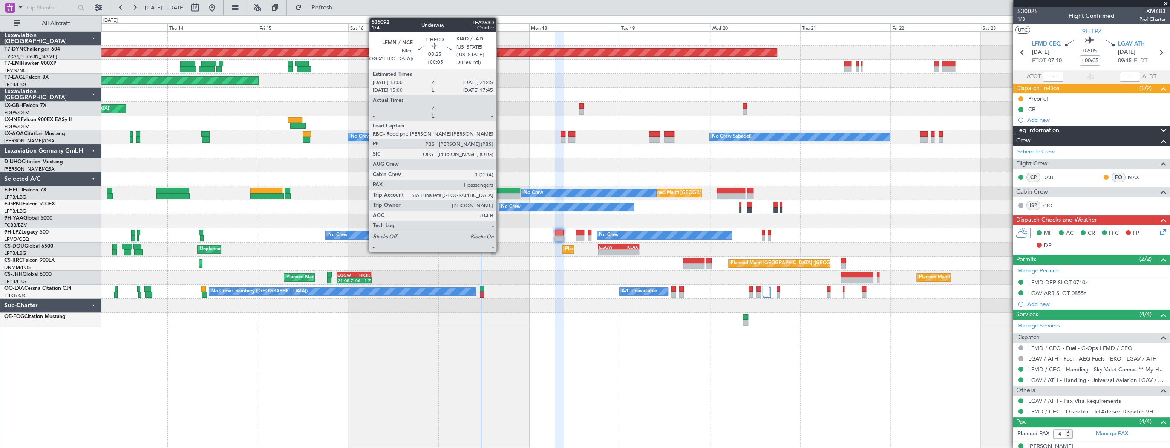
click at [500, 189] on div at bounding box center [503, 190] width 33 height 6
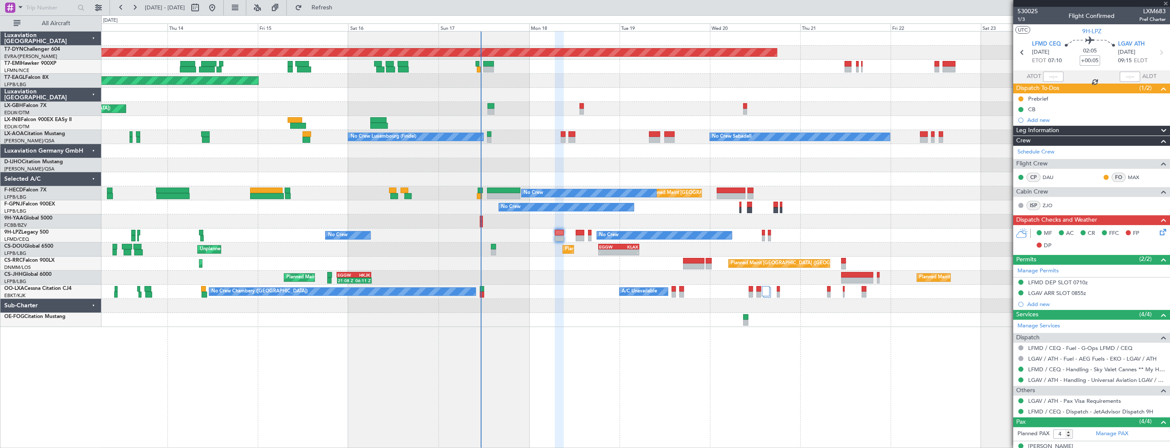
type input "1"
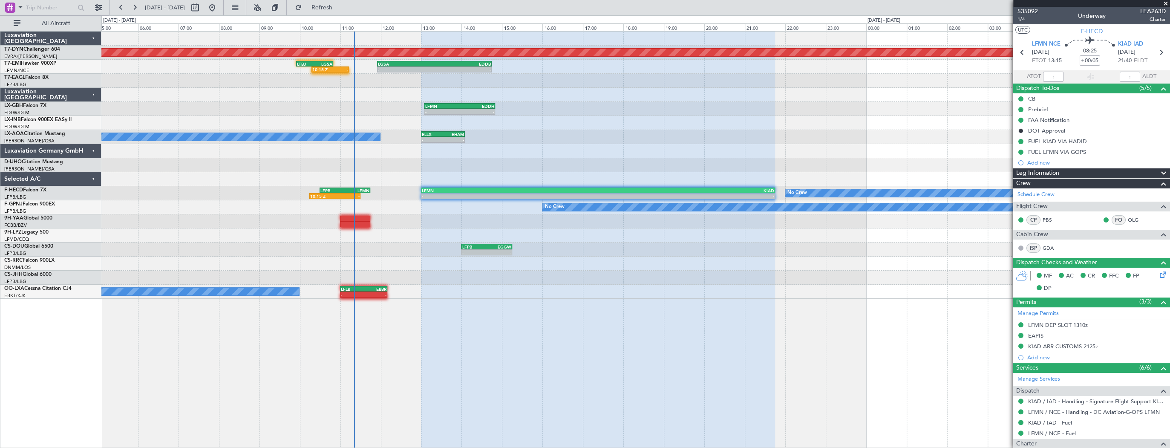
click at [502, 226] on div at bounding box center [635, 221] width 1068 height 14
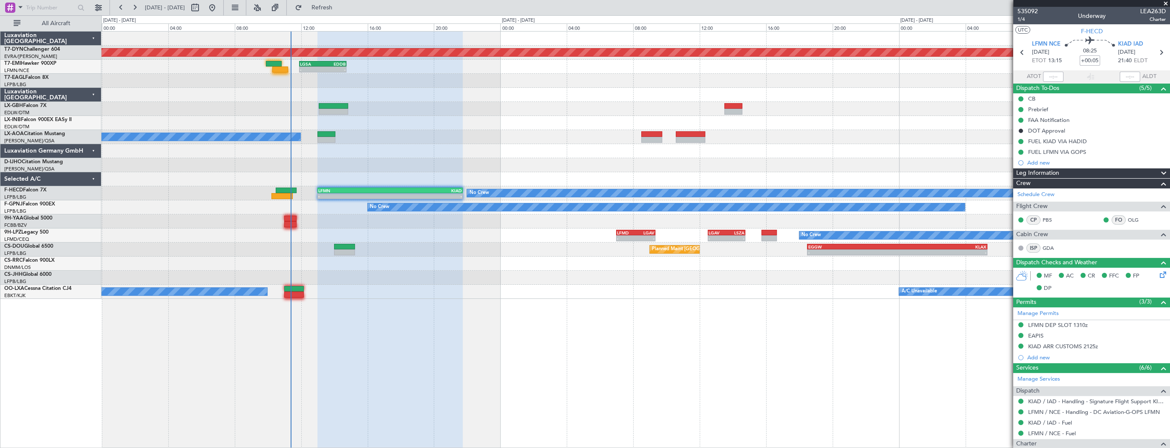
click at [384, 287] on div "Planned Maint [GEOGRAPHIC_DATA]-[GEOGRAPHIC_DATA] - - LGSA 11:55 Z EDDB 14:45 Z…" at bounding box center [635, 165] width 1068 height 267
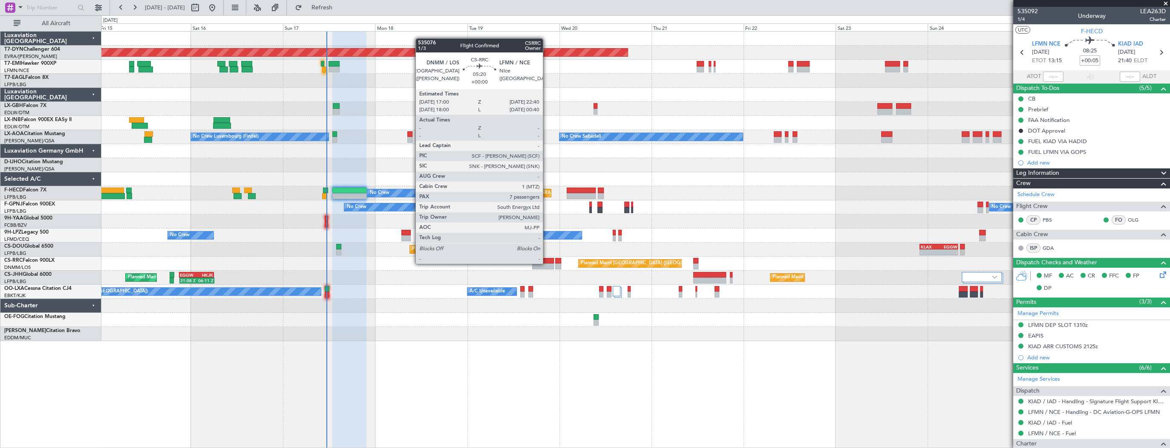
click at [547, 263] on div at bounding box center [543, 266] width 22 height 6
type input "7"
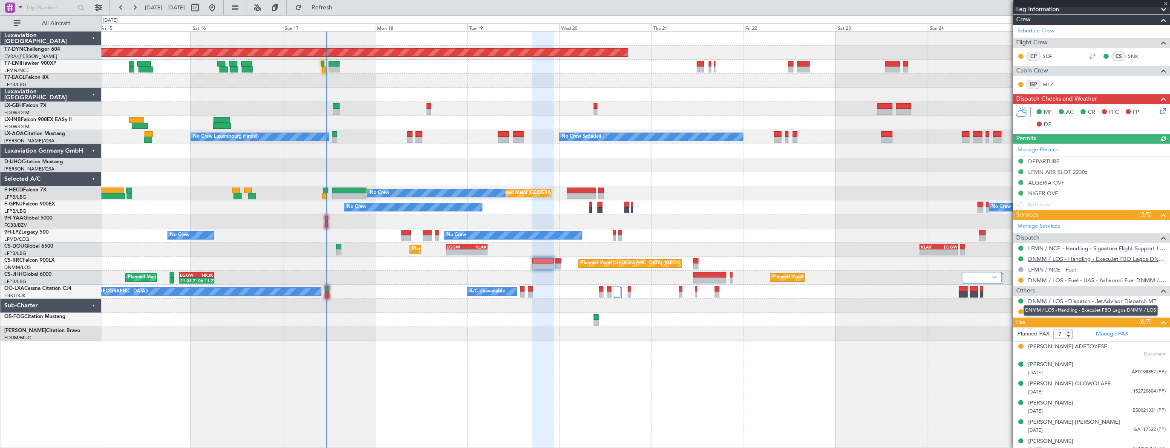
scroll to position [199, 0]
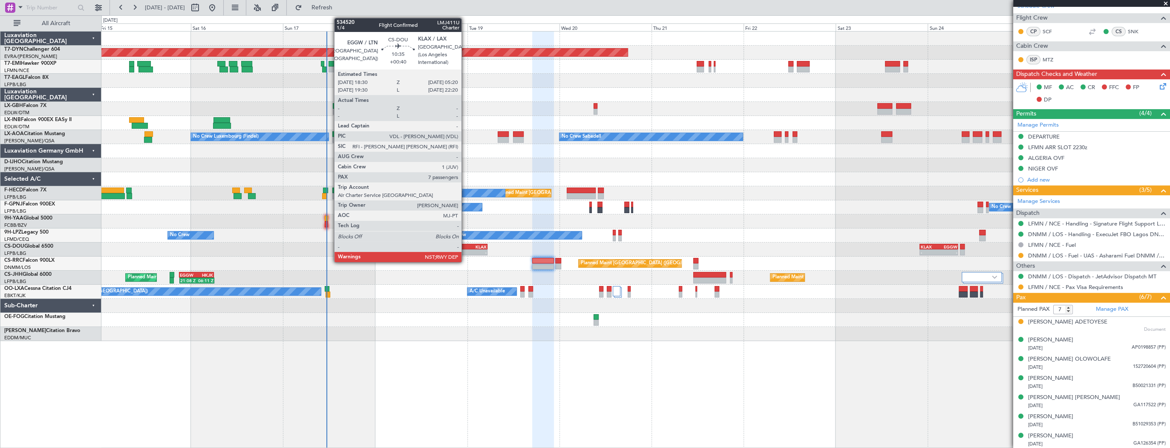
click at [465, 246] on div "EGGW" at bounding box center [456, 246] width 20 height 5
type input "+00:40"
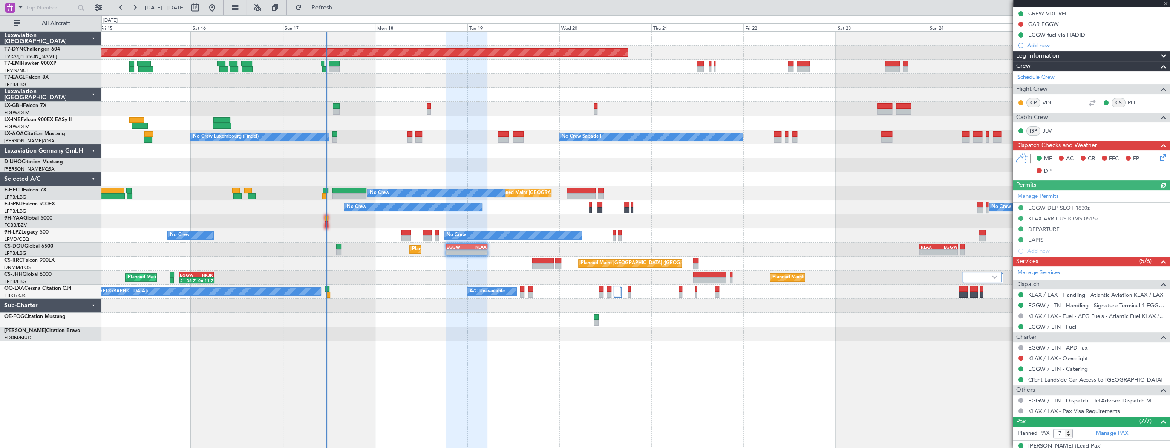
scroll to position [316, 0]
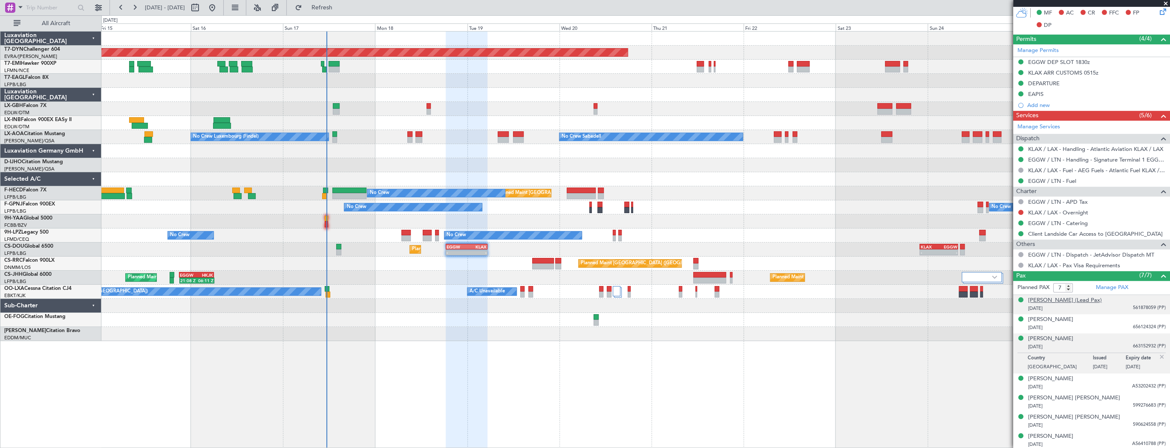
click at [1078, 300] on div "[PERSON_NAME] (Lead Pax)" at bounding box center [1065, 300] width 74 height 9
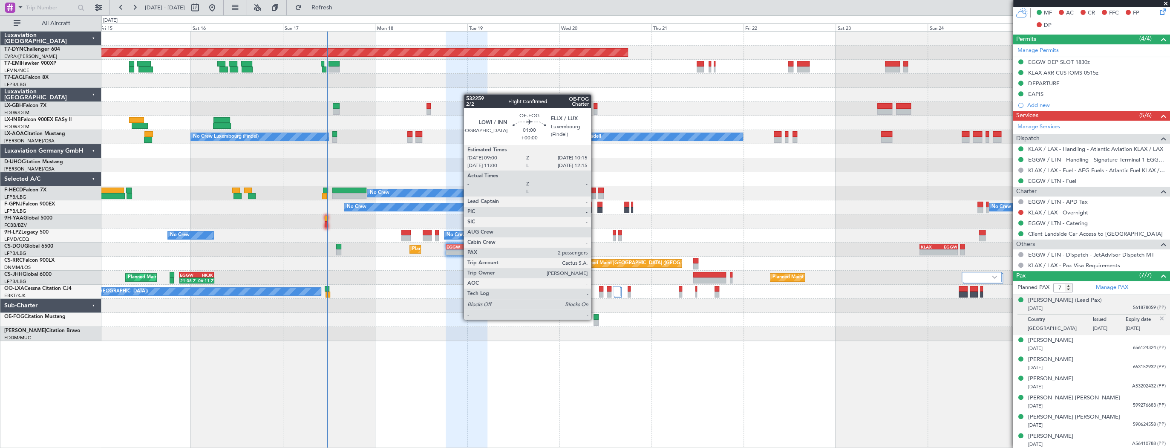
click at [595, 319] on div at bounding box center [595, 317] width 5 height 6
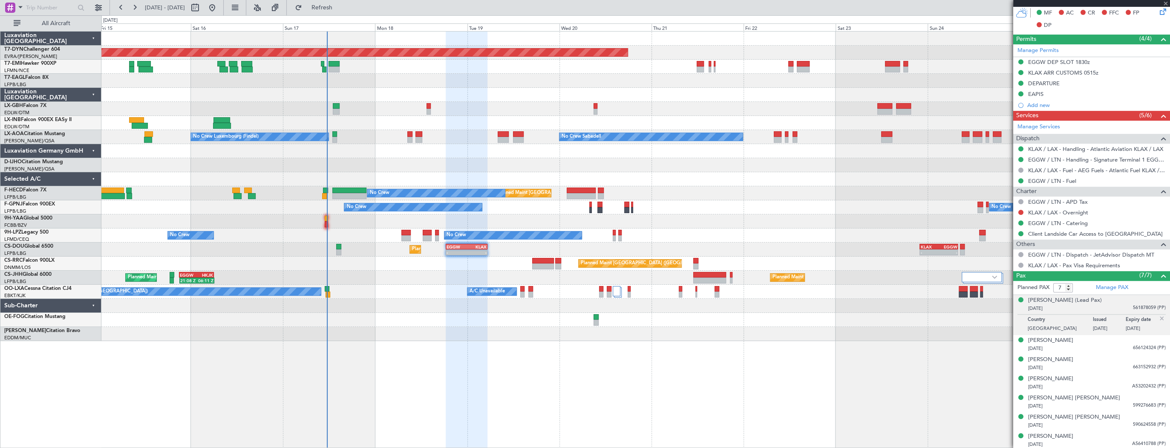
type input "2"
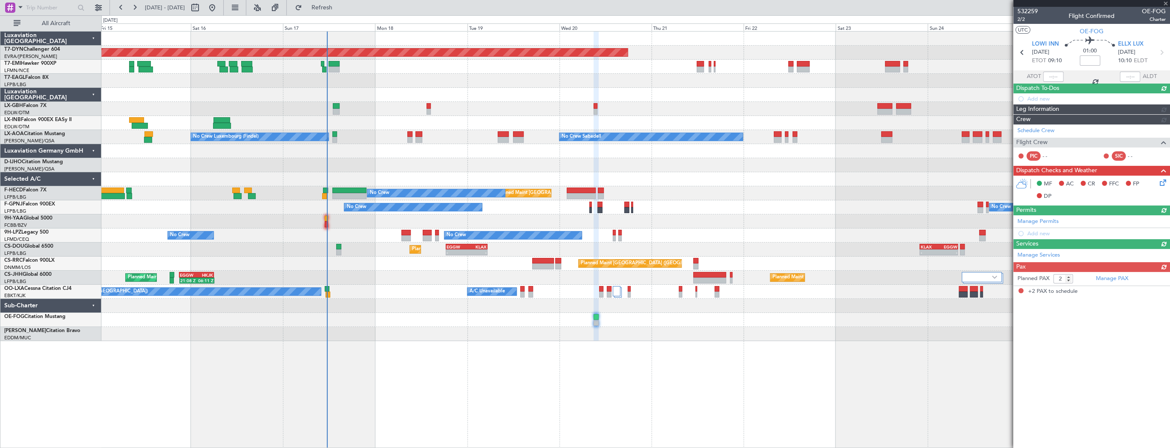
scroll to position [0, 0]
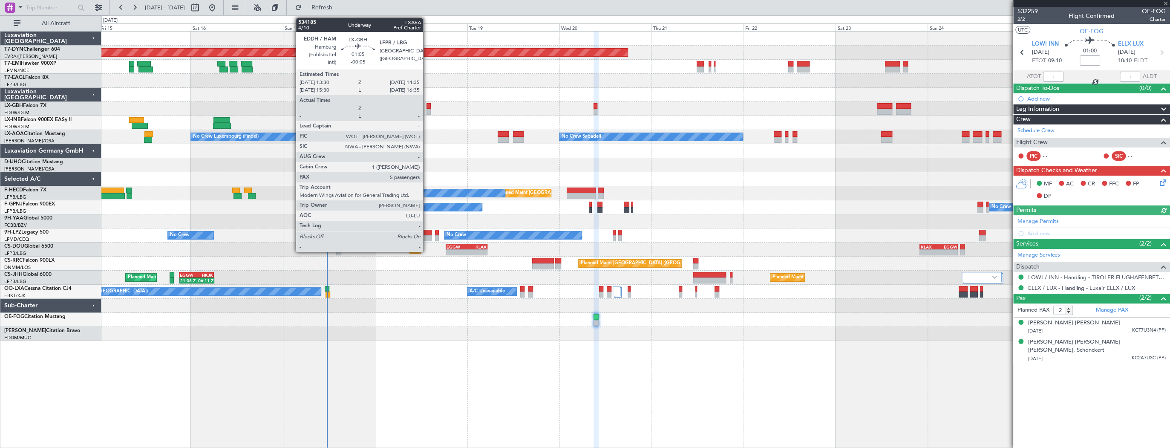
click at [427, 104] on div at bounding box center [428, 106] width 4 height 6
type input "-00:05"
type input "5"
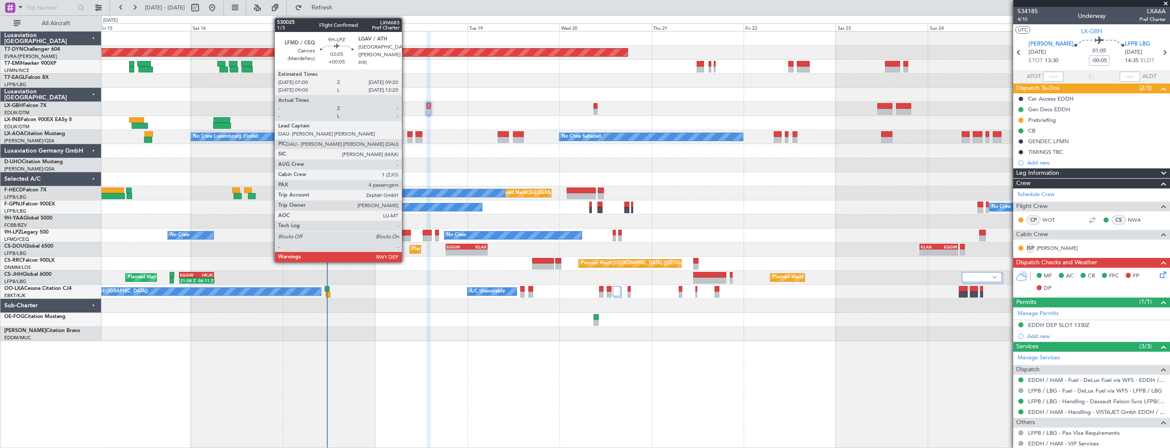
click at [406, 233] on div at bounding box center [405, 233] width 9 height 6
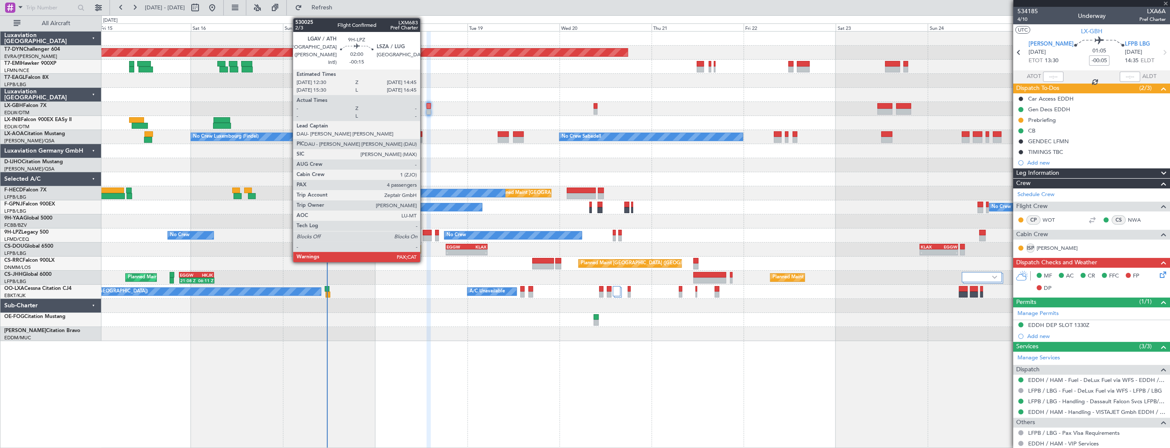
type input "+00:05"
type input "4"
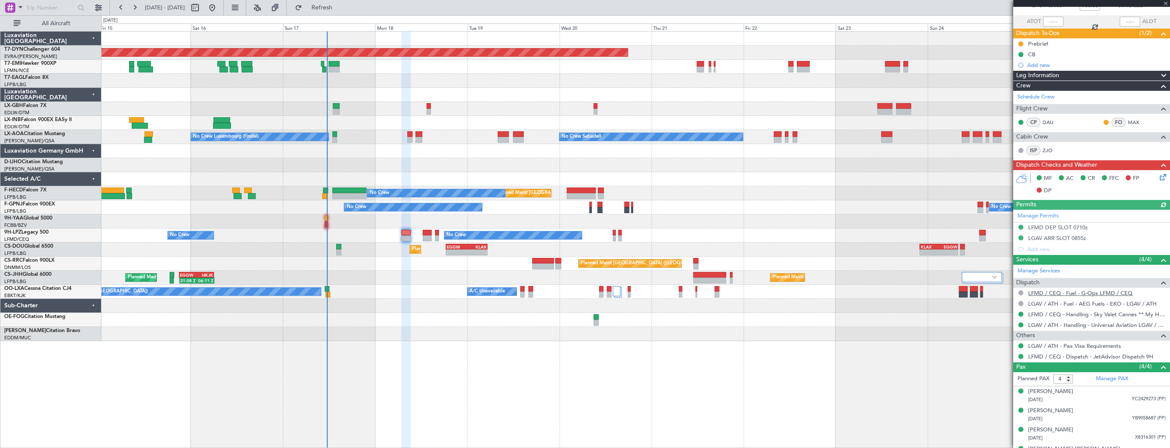
scroll to position [68, 0]
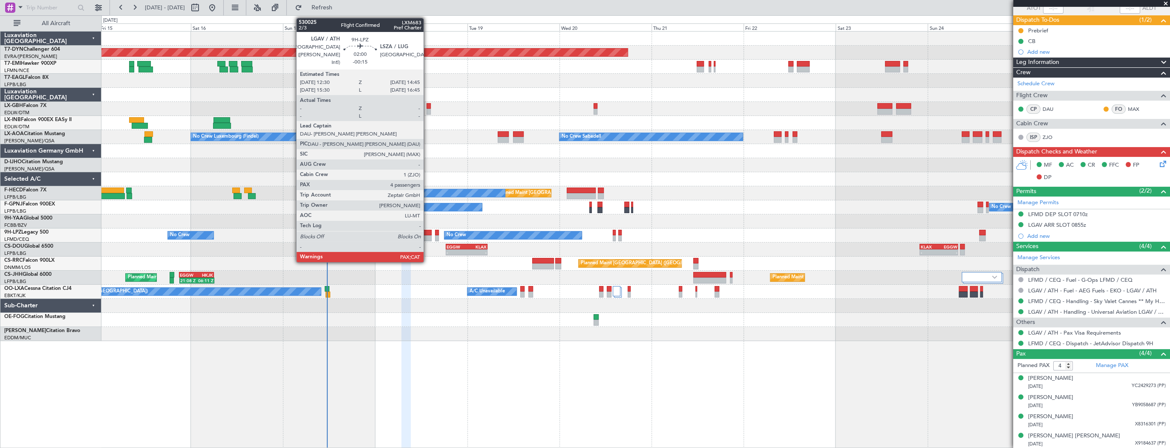
click at [427, 234] on div at bounding box center [427, 233] width 9 height 6
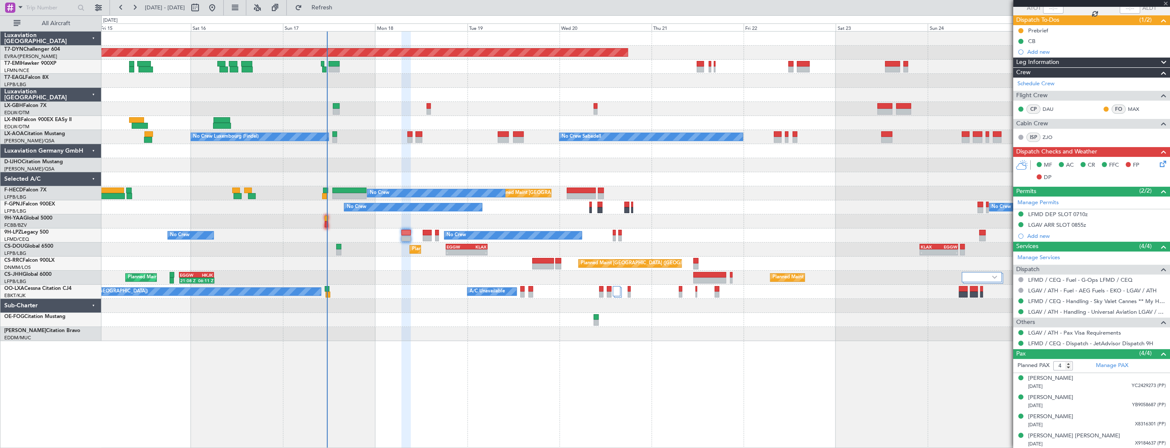
type input "-00:15"
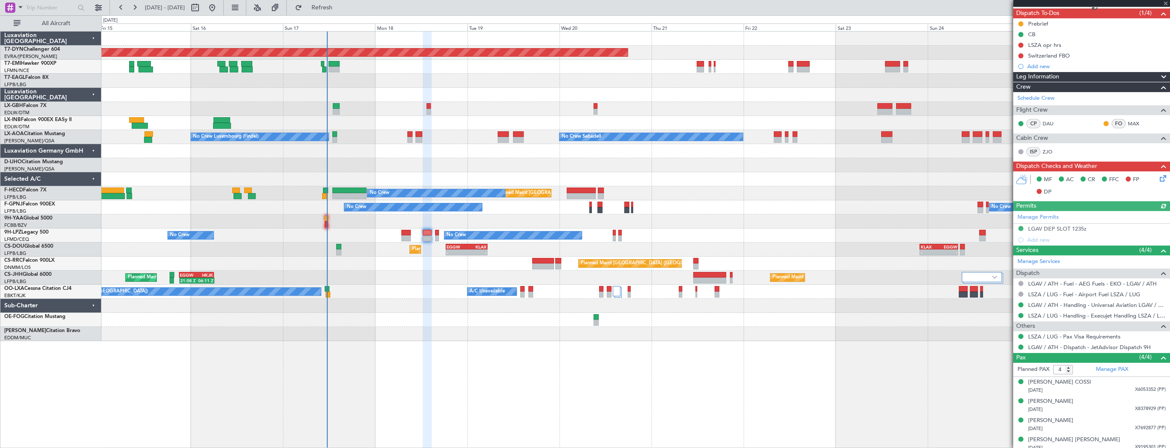
scroll to position [78, 0]
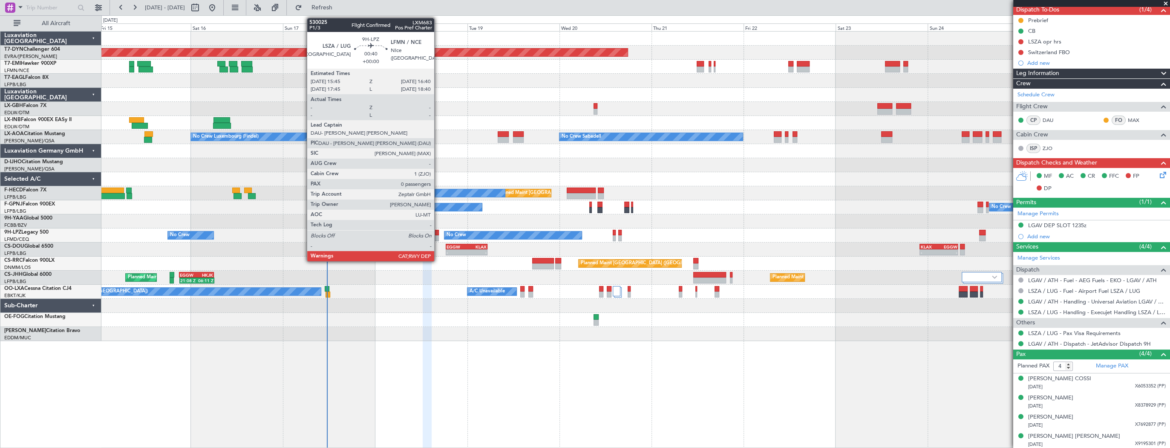
click at [438, 236] on div at bounding box center [437, 238] width 4 height 6
type input "0"
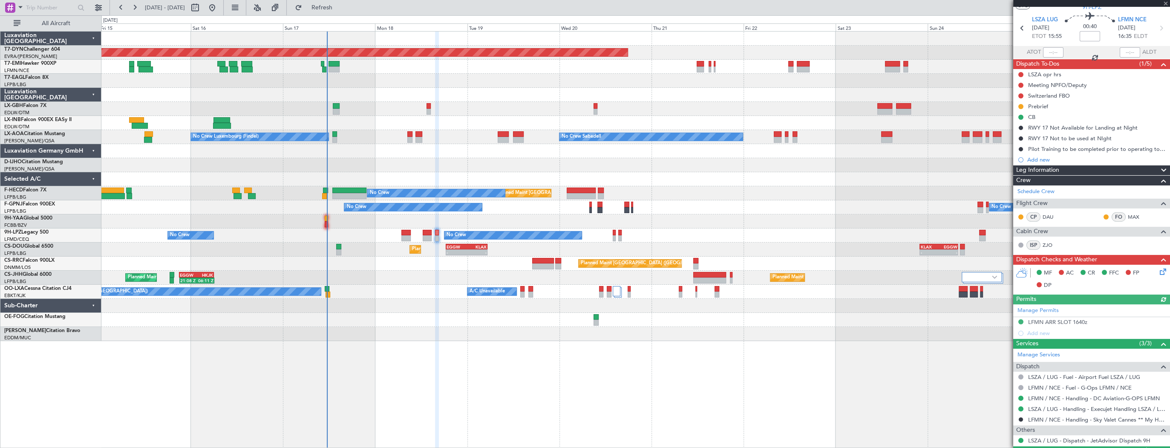
scroll to position [44, 0]
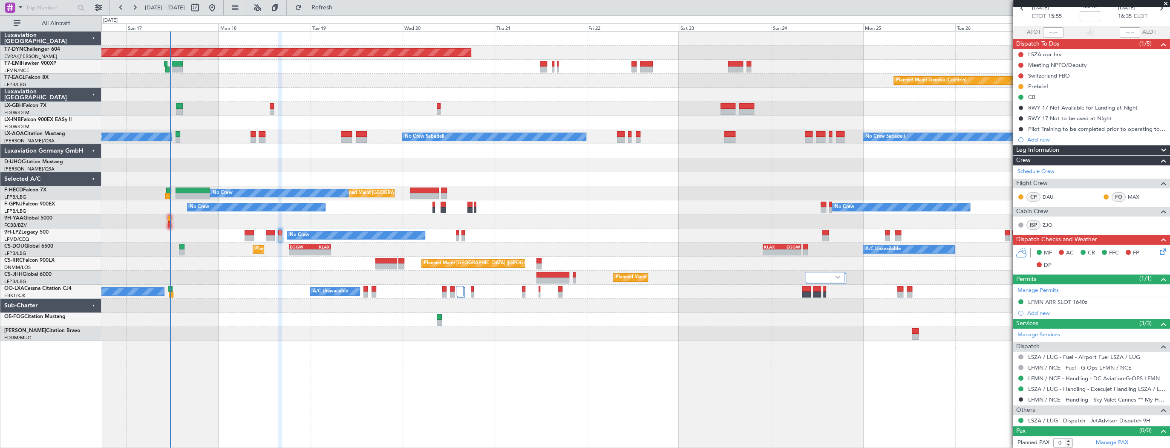
click at [377, 116] on div "Planned Maint [GEOGRAPHIC_DATA]-[GEOGRAPHIC_DATA] Planned Maint Geneva ([GEOGRA…" at bounding box center [635, 186] width 1068 height 309
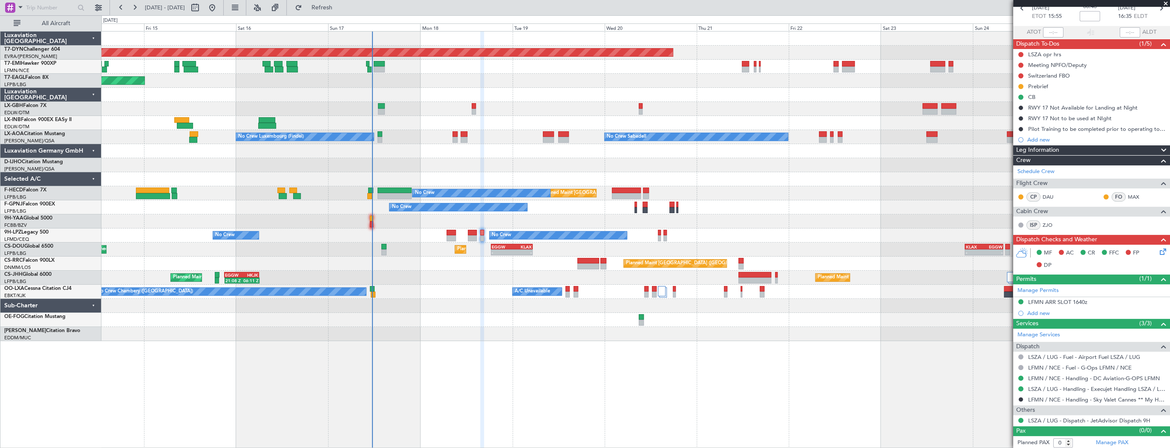
click at [565, 116] on div at bounding box center [635, 123] width 1068 height 14
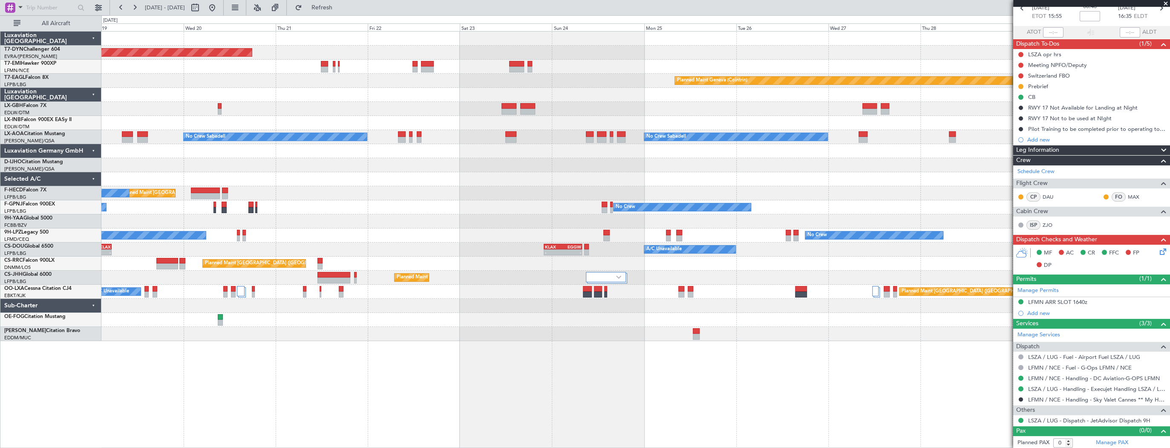
click at [496, 126] on div at bounding box center [635, 123] width 1068 height 14
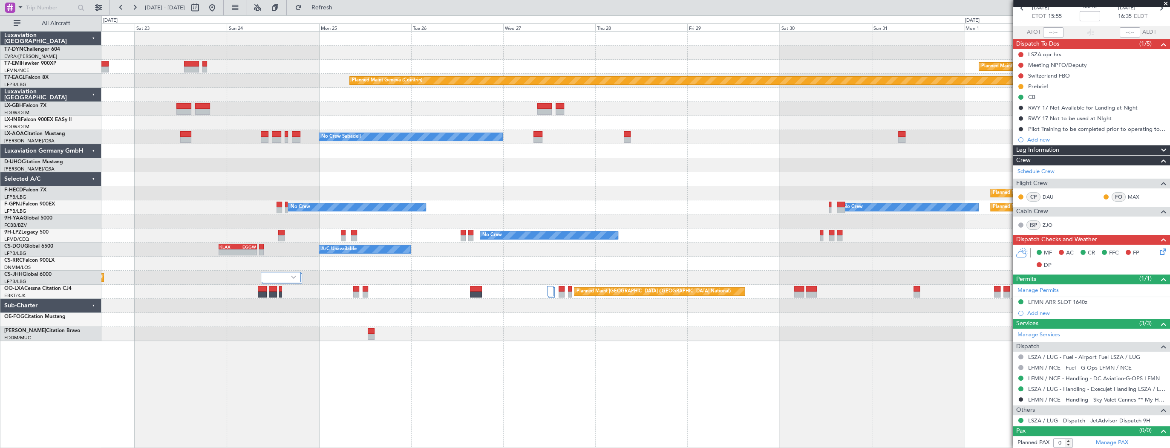
click at [571, 119] on div at bounding box center [635, 123] width 1068 height 14
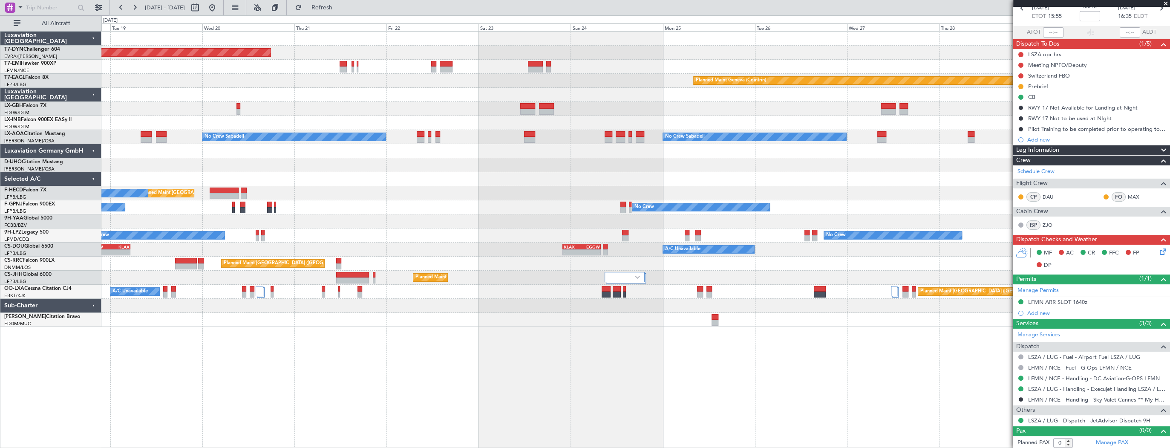
click at [599, 193] on div "Planned Maint [GEOGRAPHIC_DATA]-[GEOGRAPHIC_DATA] Planned Maint [PERSON_NAME] P…" at bounding box center [635, 179] width 1068 height 295
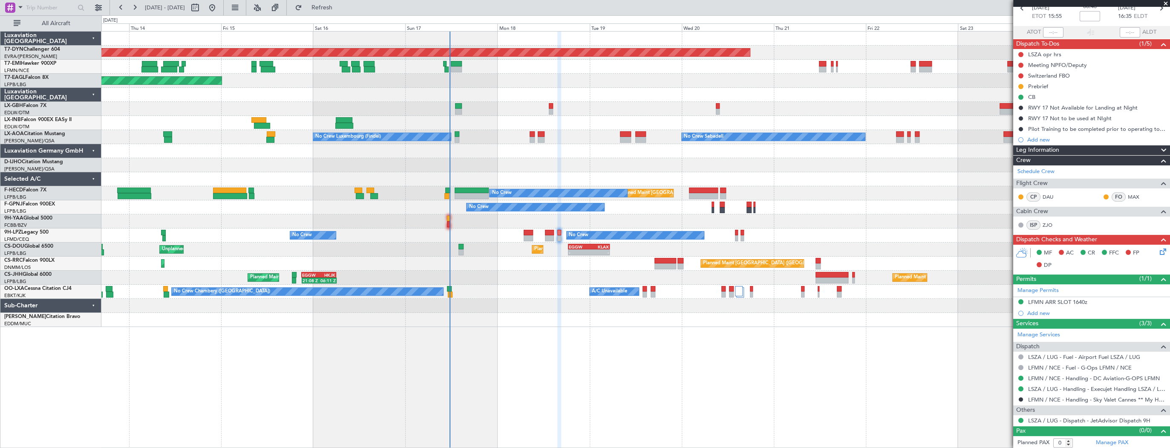
click at [916, 198] on div "Planned Maint [GEOGRAPHIC_DATA] ([GEOGRAPHIC_DATA]) No Crew" at bounding box center [635, 193] width 1068 height 14
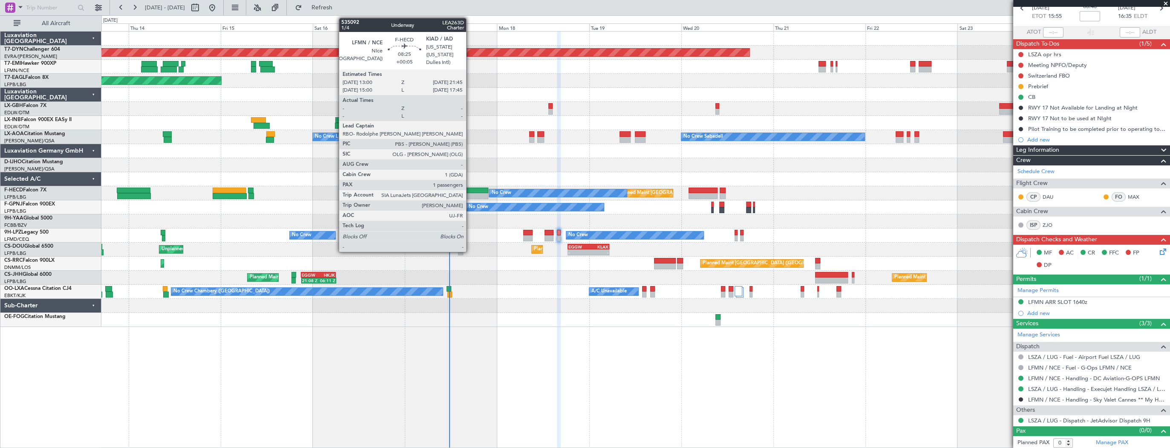
click at [471, 190] on div at bounding box center [471, 190] width 34 height 6
type input "+00:05"
type input "1"
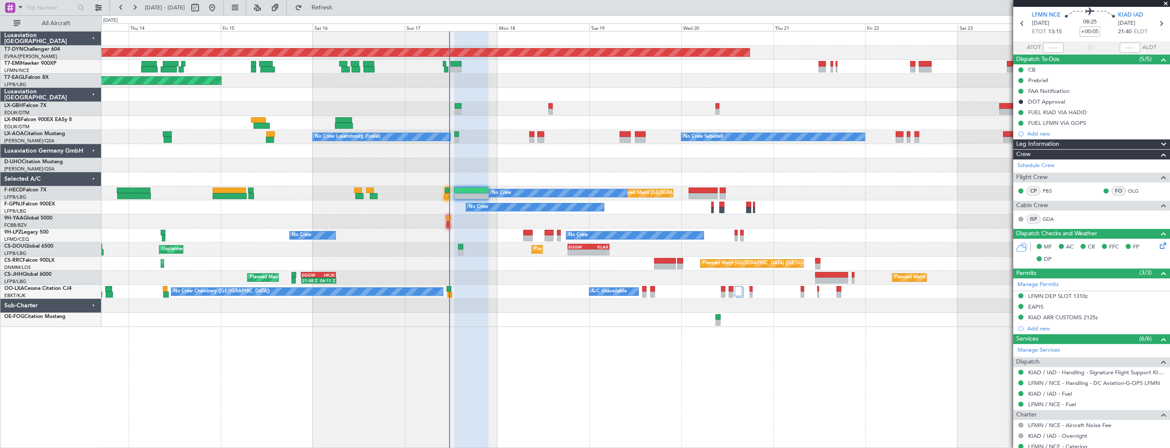
scroll to position [0, 0]
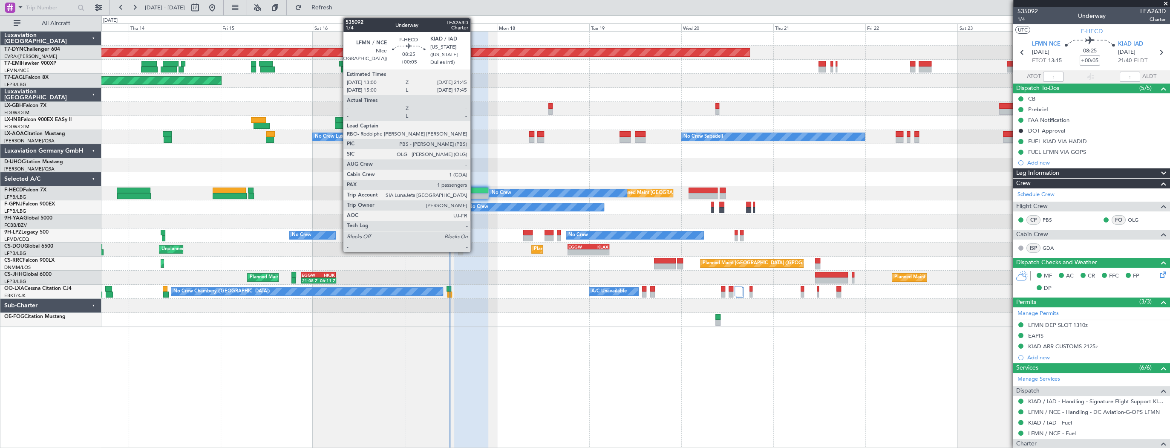
click at [474, 191] on div at bounding box center [471, 190] width 34 height 6
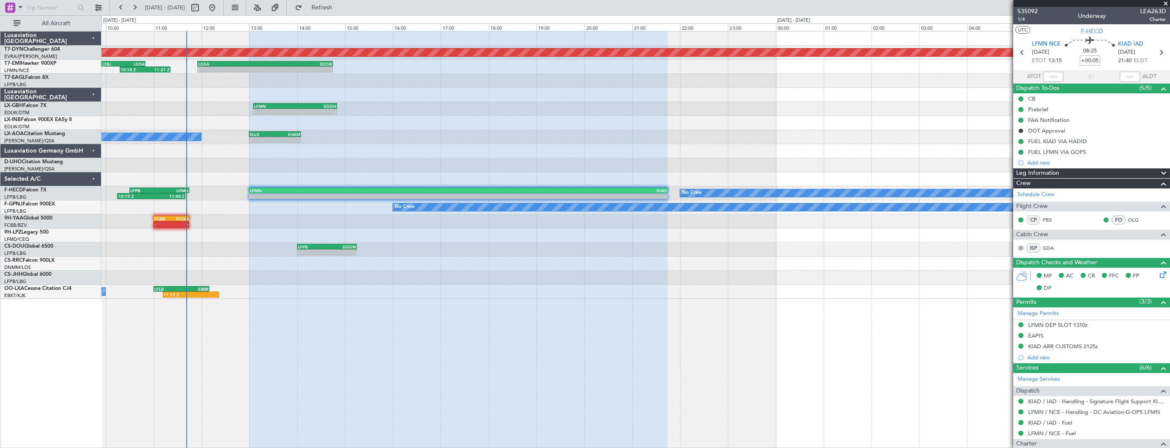
click at [398, 124] on div at bounding box center [635, 123] width 1068 height 14
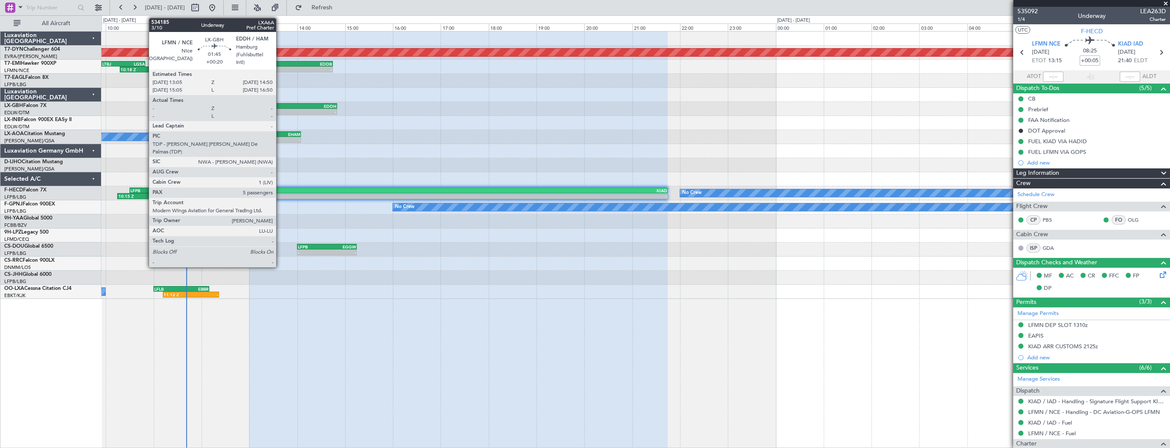
click at [280, 106] on div "LFMN" at bounding box center [274, 106] width 41 height 5
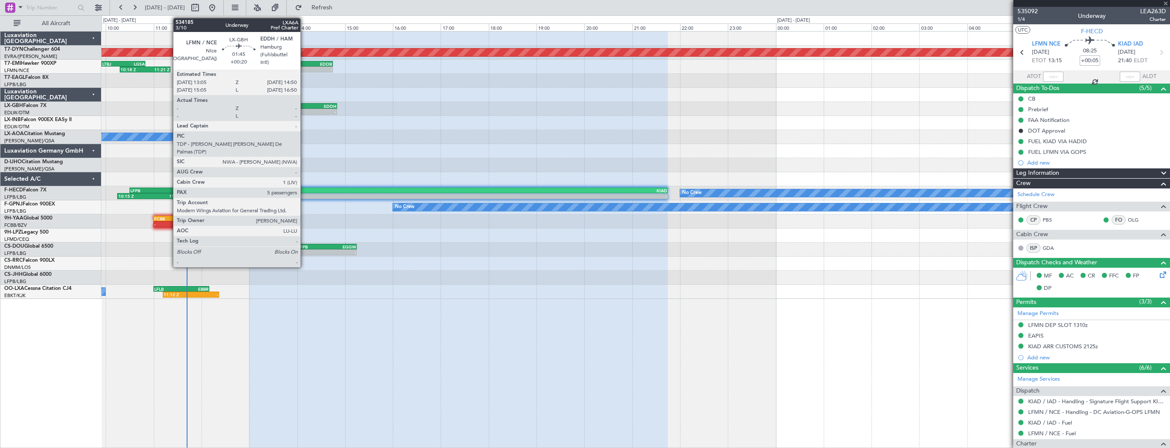
type input "+00:20"
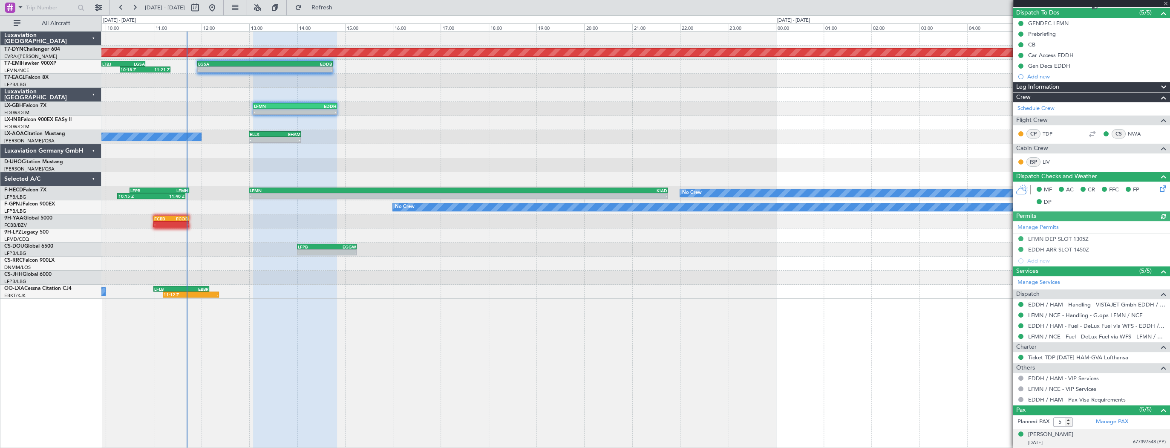
scroll to position [150, 0]
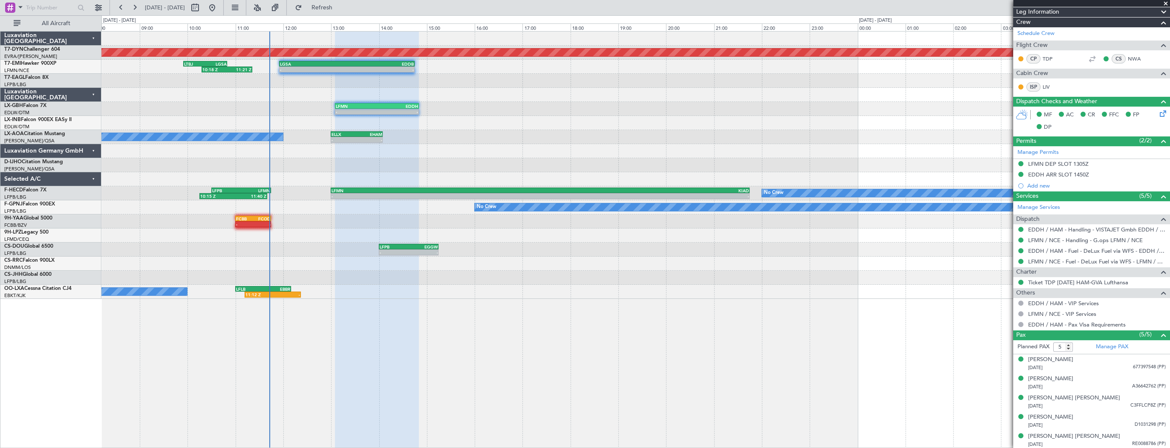
click at [465, 115] on div "Planned Maint [GEOGRAPHIC_DATA]-[GEOGRAPHIC_DATA] 10:18 Z 11:21 Z LTBJ 09:55 Z …" at bounding box center [635, 165] width 1068 height 267
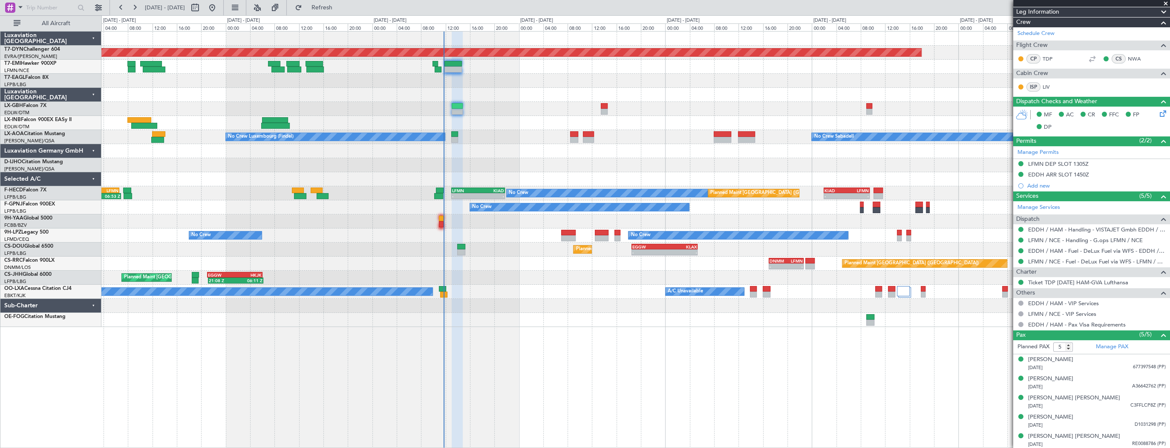
click at [72, 96] on div "Planned Maint [GEOGRAPHIC_DATA]-[GEOGRAPHIC_DATA] Planned Maint [US_STATE] ([GE…" at bounding box center [585, 231] width 1170 height 432
type input "6"
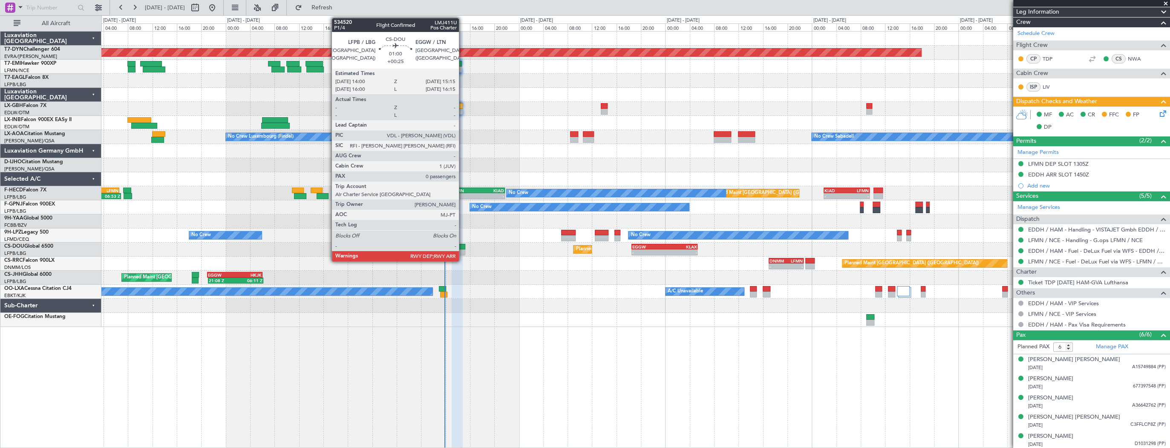
click at [463, 247] on div at bounding box center [461, 247] width 8 height 6
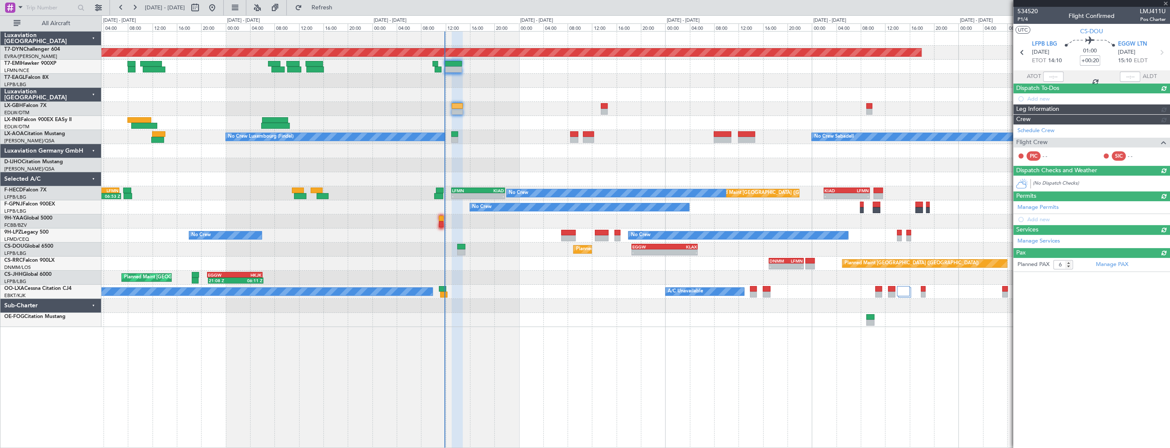
type input "+00:25"
type input "0"
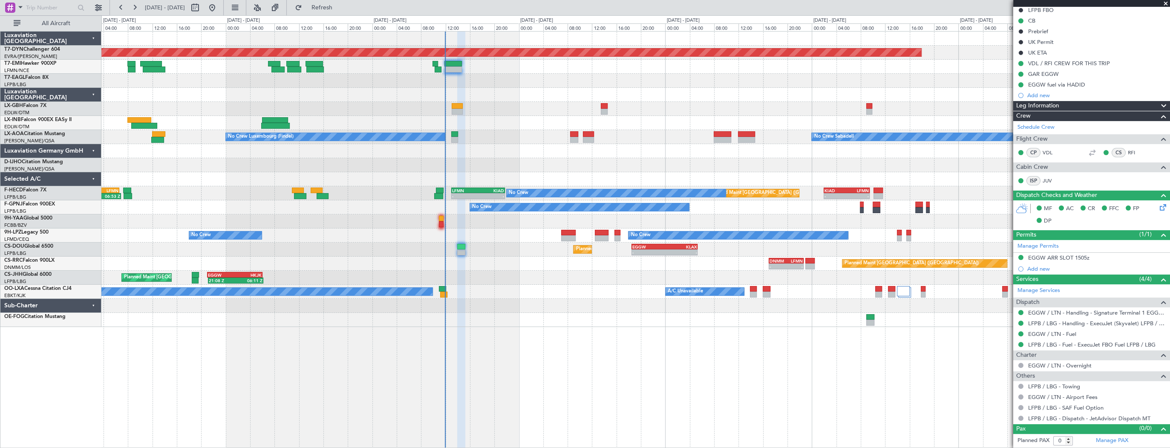
scroll to position [0, 0]
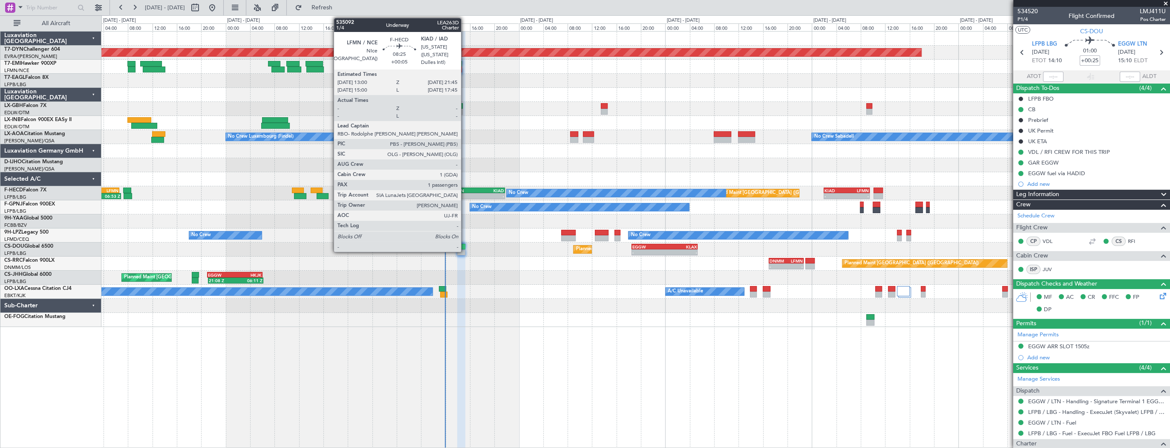
click at [465, 192] on div "LFMN" at bounding box center [465, 190] width 26 height 5
type input "+00:05"
type input "1"
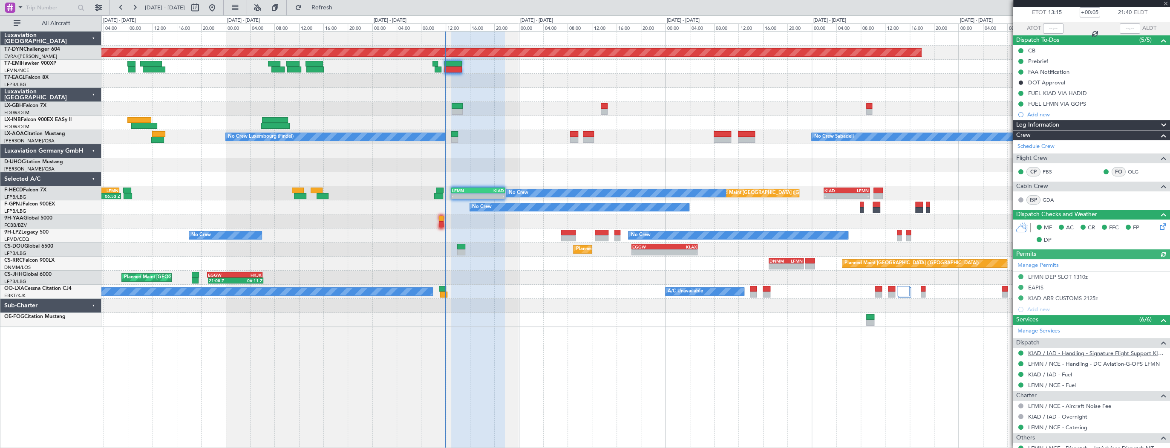
scroll to position [116, 0]
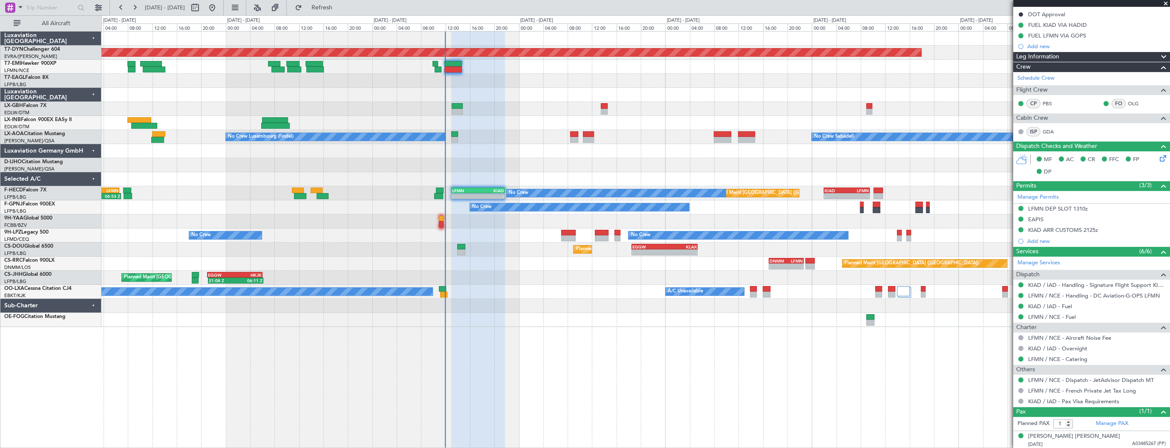
click at [462, 104] on div at bounding box center [457, 106] width 11 height 6
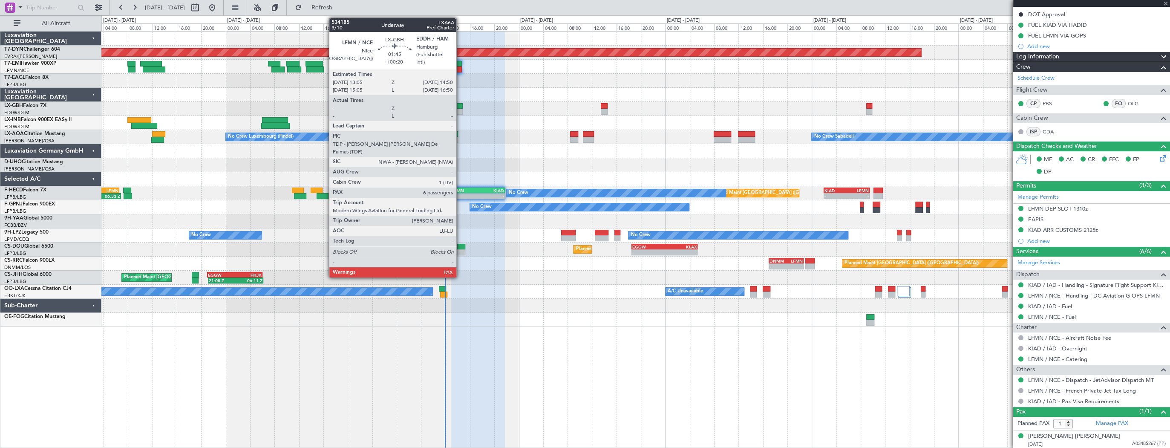
type input "+00:20"
type input "6"
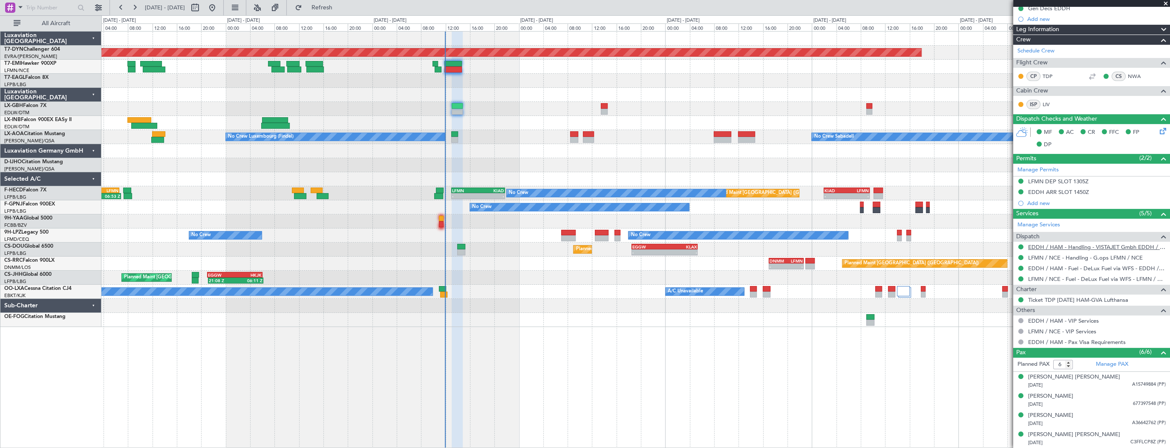
scroll to position [170, 0]
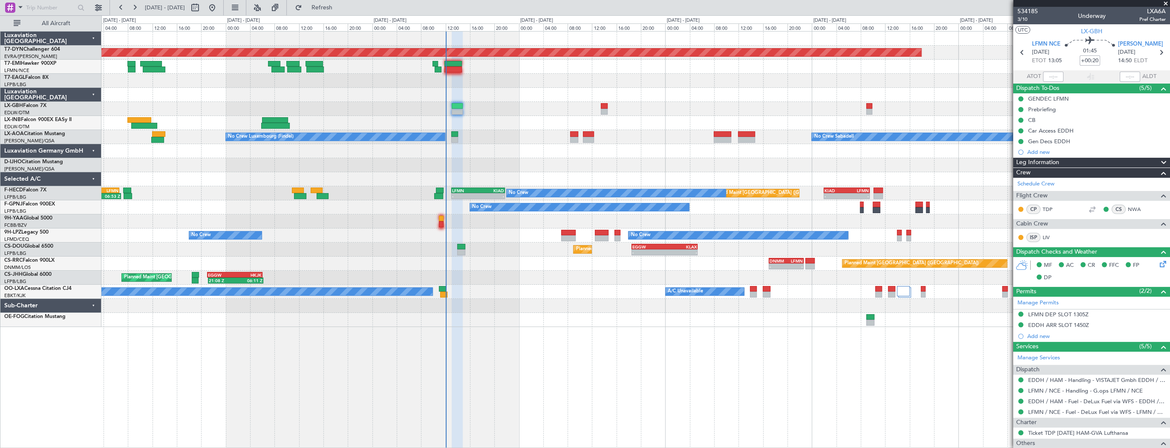
scroll to position [170, 0]
